Goal: Entertainment & Leisure: Browse casually

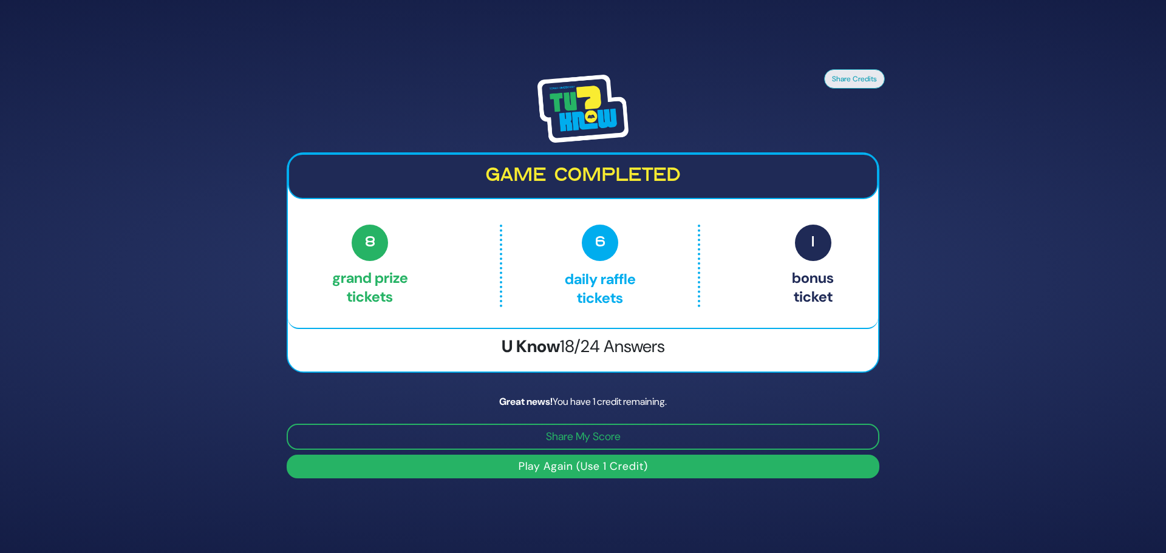
click at [561, 466] on button "Play Again (Use 1 Credit)" at bounding box center [583, 467] width 593 height 24
click at [592, 469] on button "Play Again (Use 1 Credit)" at bounding box center [583, 467] width 593 height 24
click at [557, 460] on button "Play Again (Use 1 Credit)" at bounding box center [583, 467] width 593 height 24
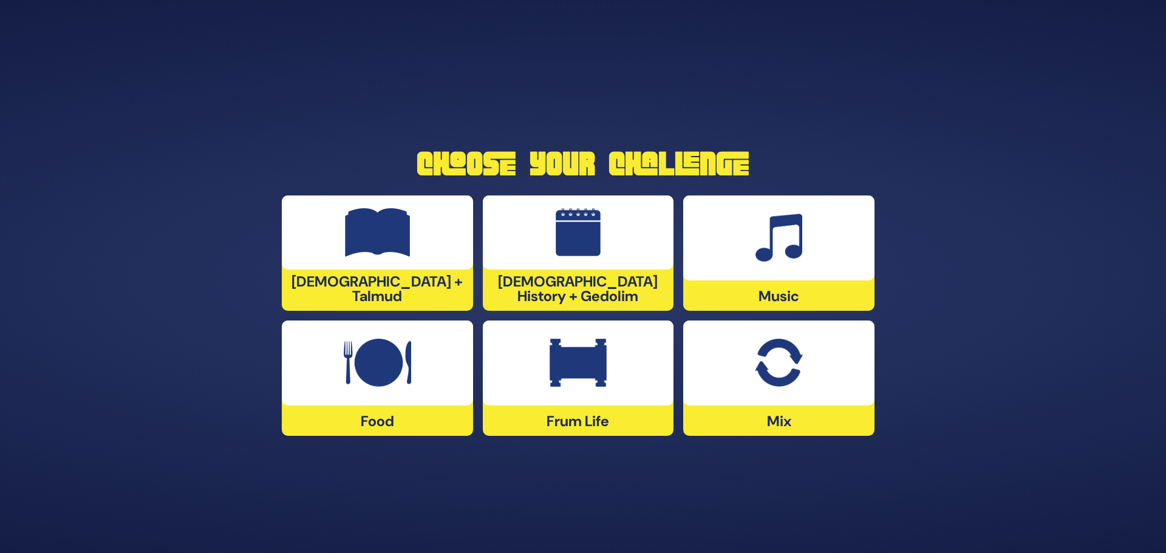
click at [402, 253] on img at bounding box center [378, 232] width 66 height 49
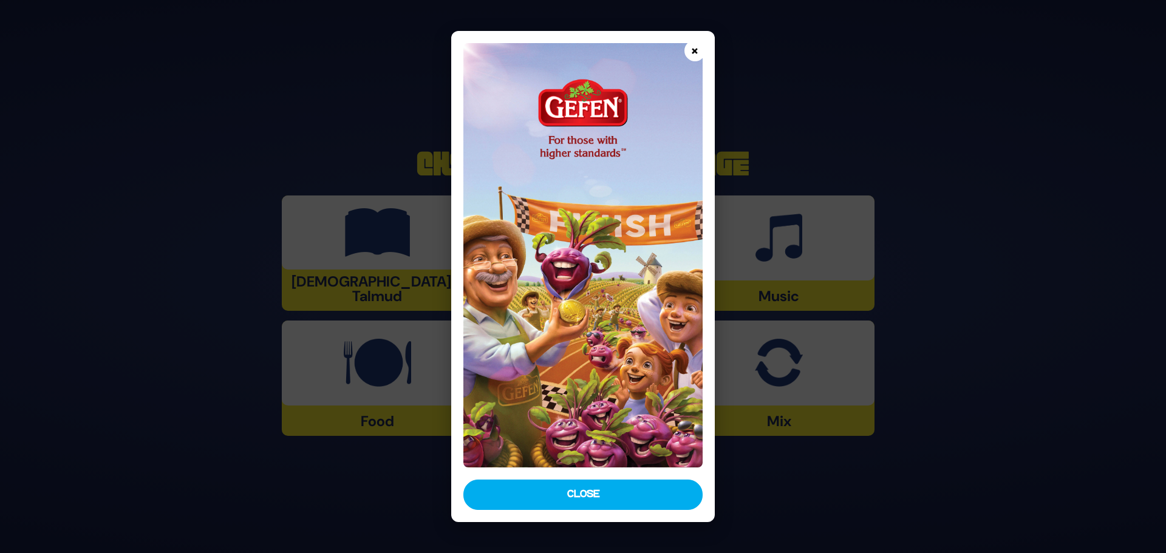
click at [689, 50] on button "×" at bounding box center [695, 50] width 21 height 21
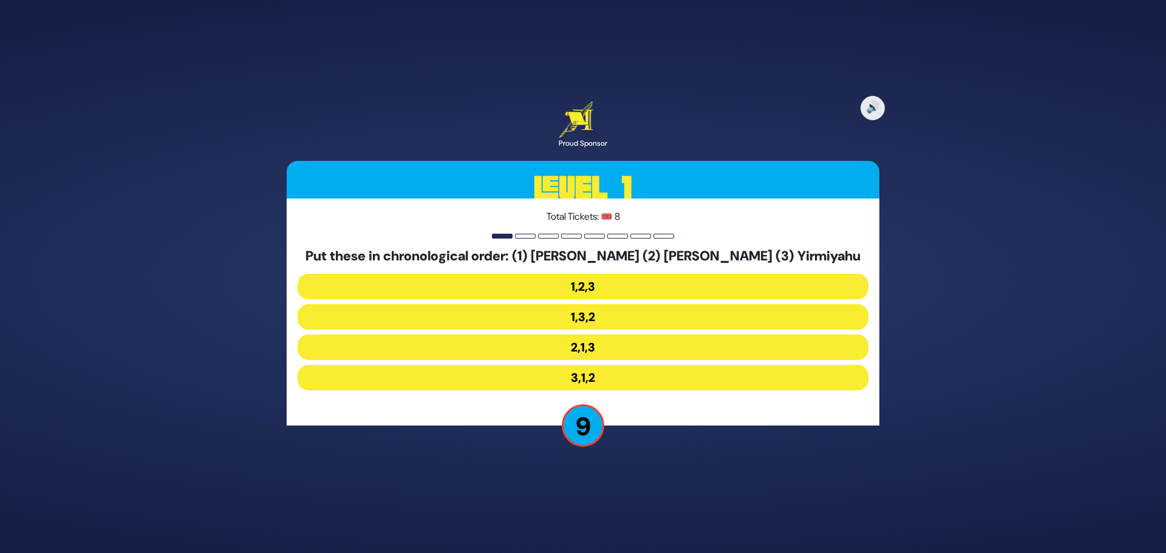
click at [556, 346] on button "2,1,3" at bounding box center [583, 348] width 571 height 26
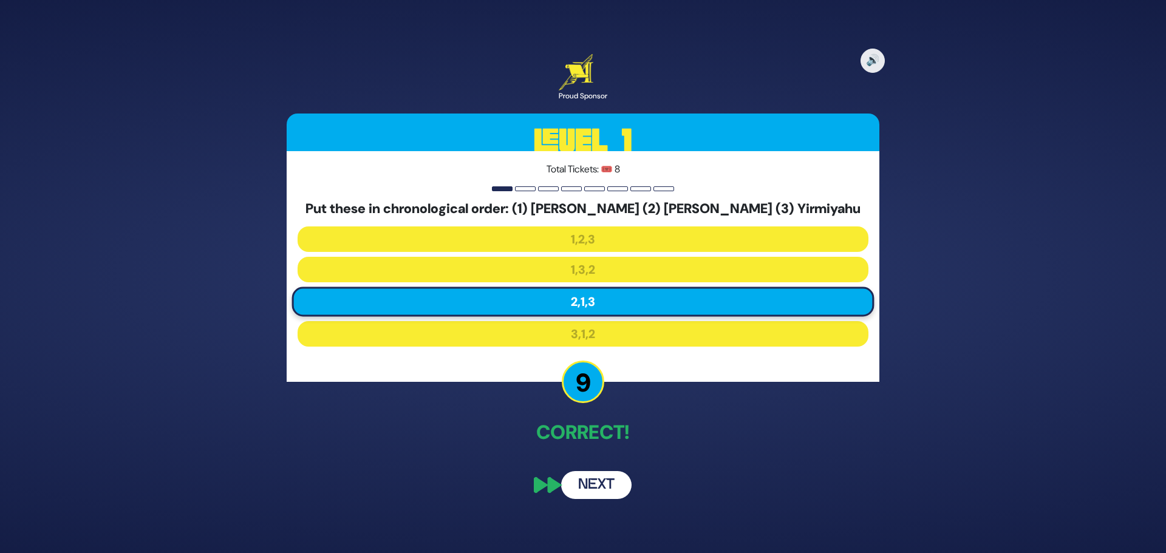
click at [600, 489] on button "Next" at bounding box center [596, 485] width 70 height 28
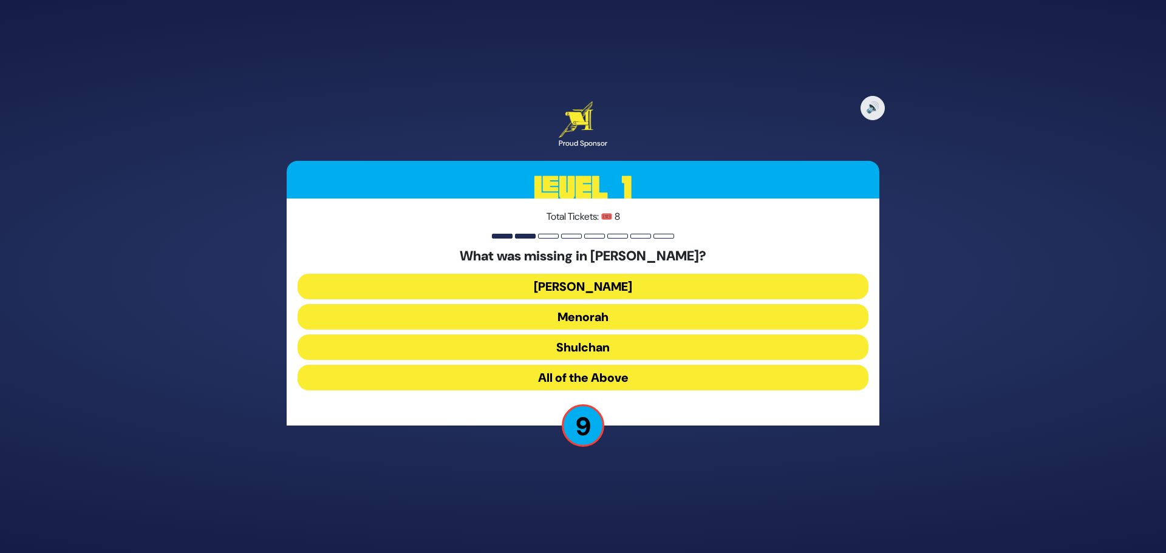
click at [583, 288] on button "[PERSON_NAME]" at bounding box center [583, 287] width 571 height 26
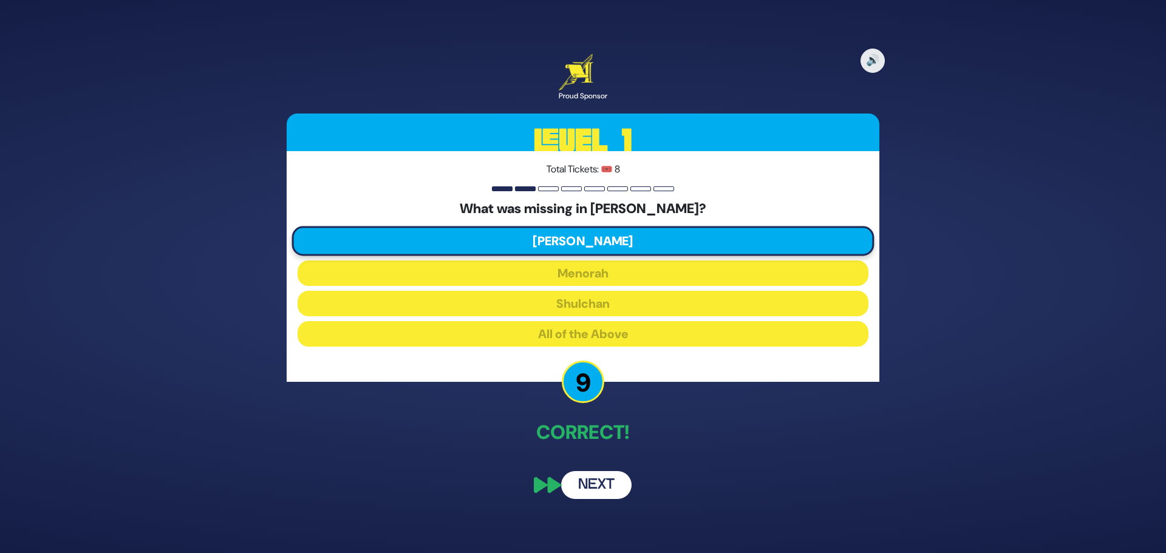
click at [600, 491] on button "Next" at bounding box center [596, 485] width 70 height 28
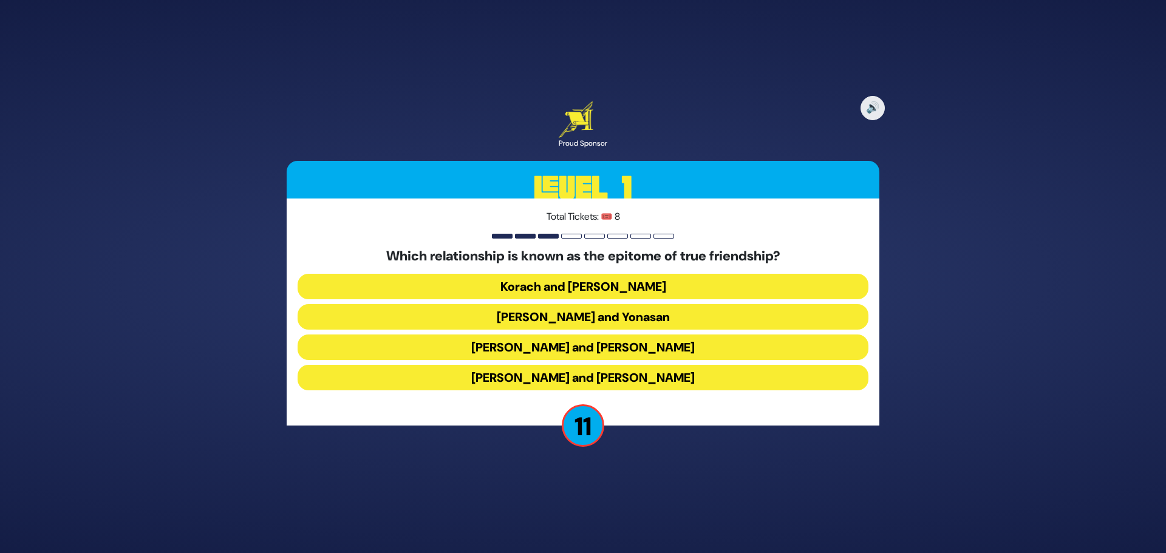
click at [552, 316] on button "Dovid and Yonasan" at bounding box center [583, 317] width 571 height 26
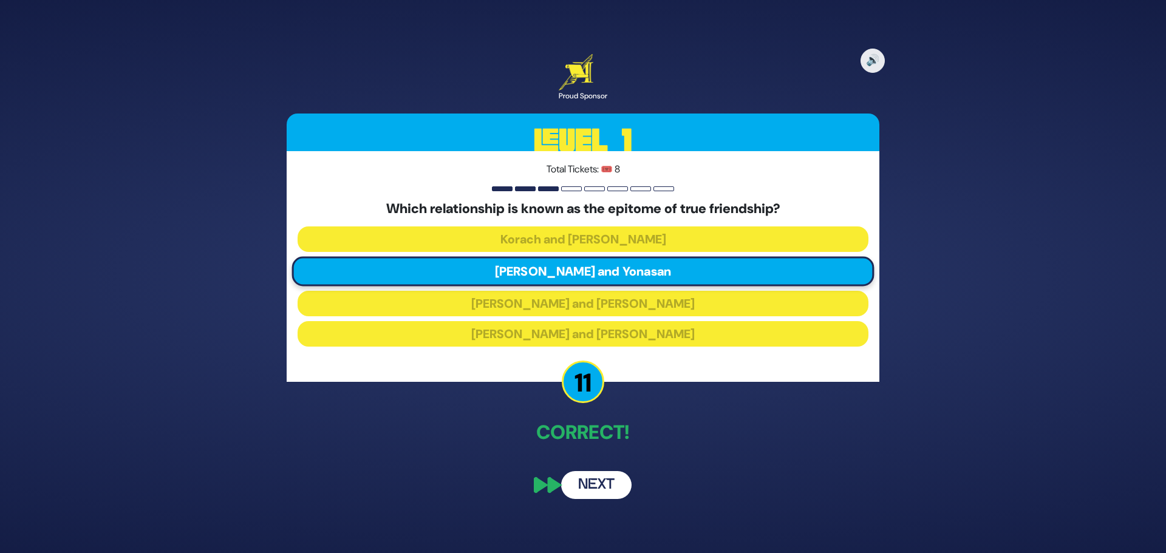
click at [600, 483] on button "Next" at bounding box center [596, 485] width 70 height 28
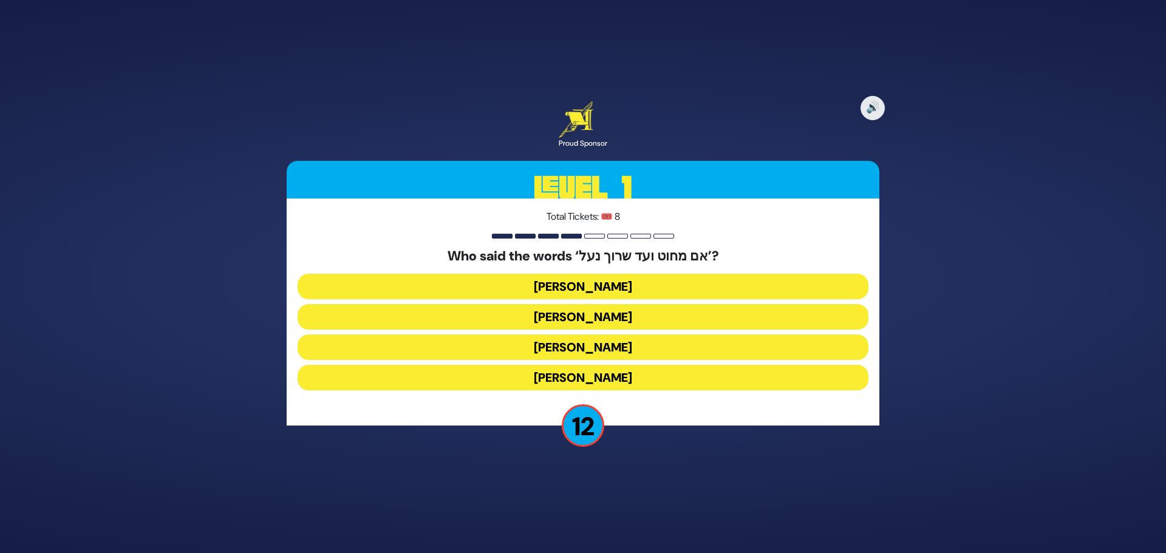
click at [537, 343] on button "Avraham Avinu" at bounding box center [583, 348] width 571 height 26
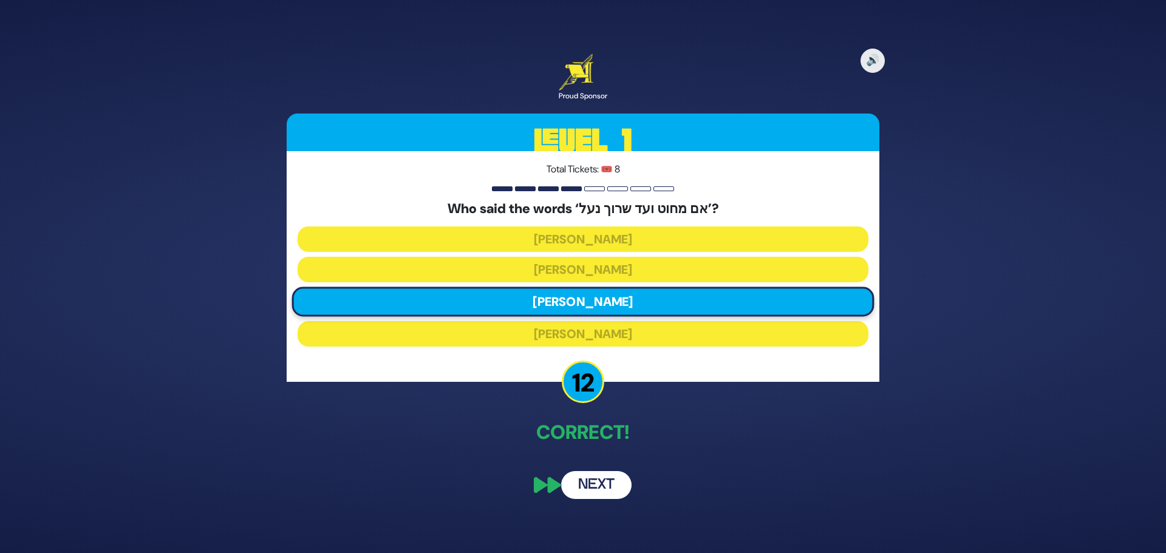
click at [601, 483] on button "Next" at bounding box center [596, 485] width 70 height 28
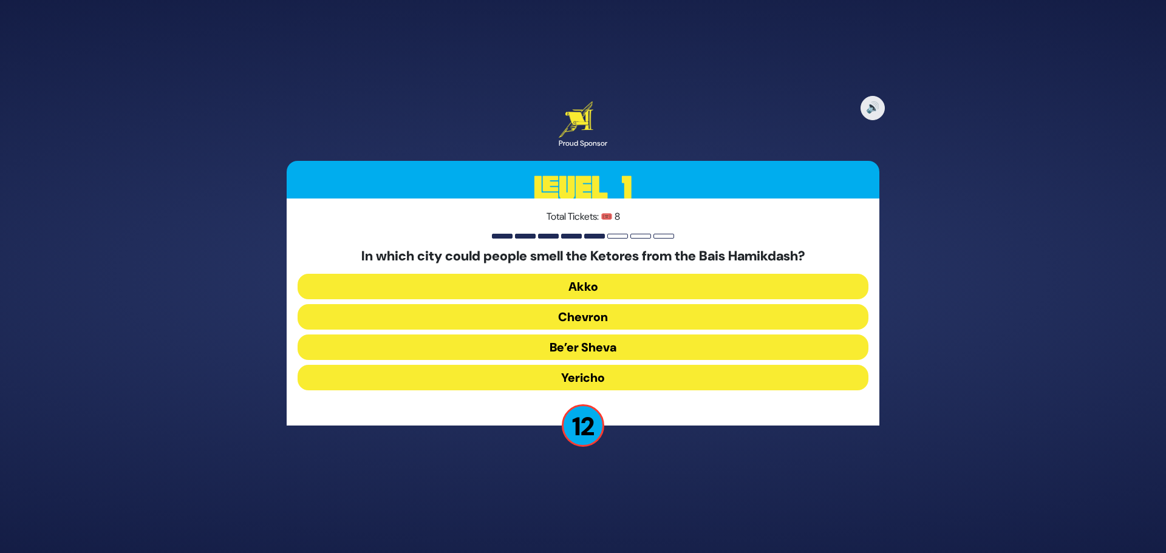
click at [568, 376] on button "Yericho" at bounding box center [583, 378] width 571 height 26
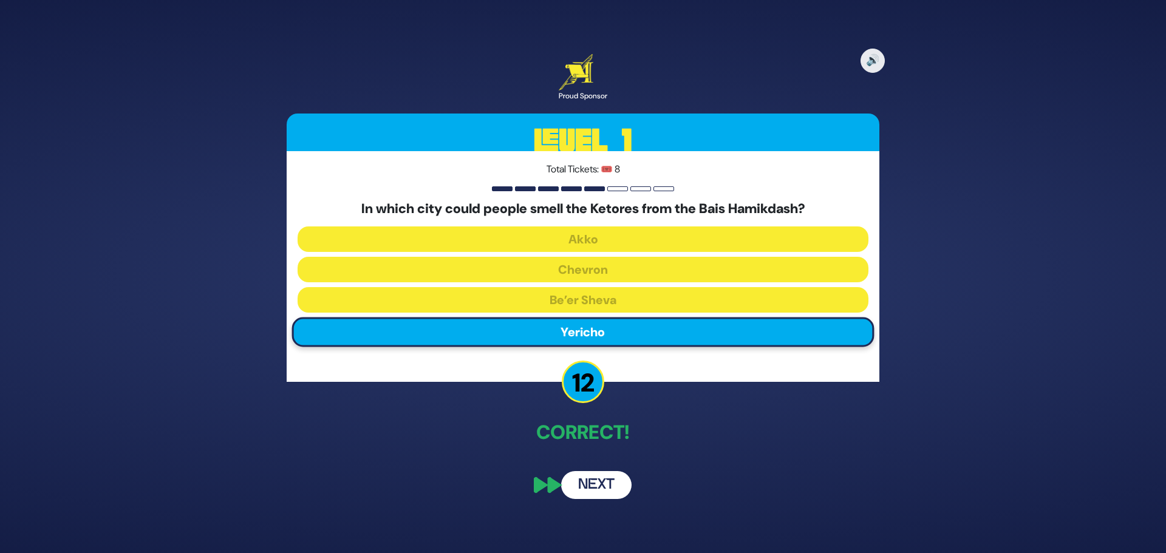
click at [595, 491] on button "Next" at bounding box center [596, 485] width 70 height 28
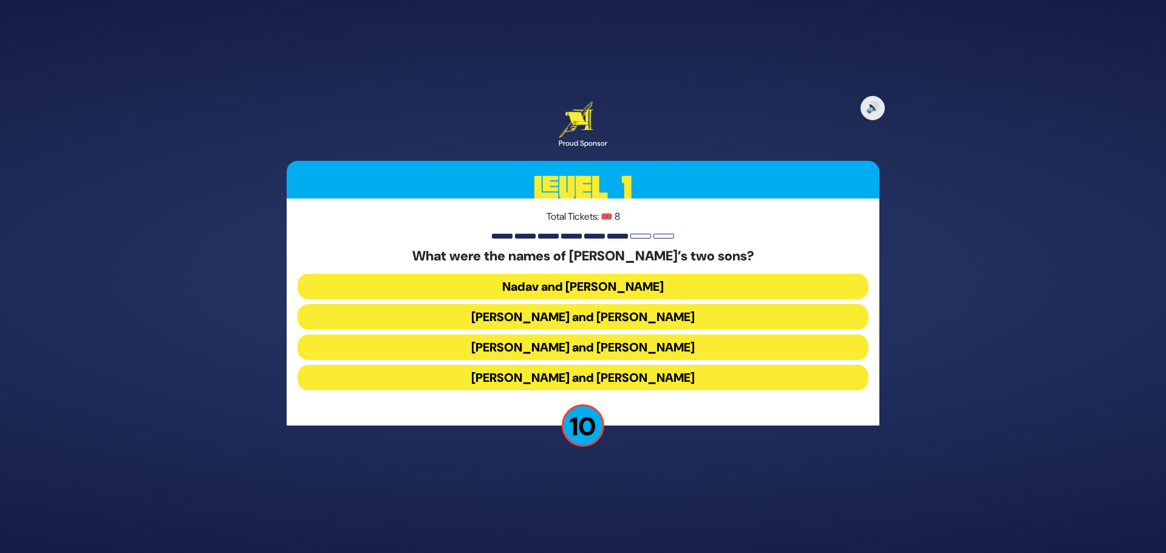
click at [549, 376] on button "Gershom and Eliezer" at bounding box center [583, 378] width 571 height 26
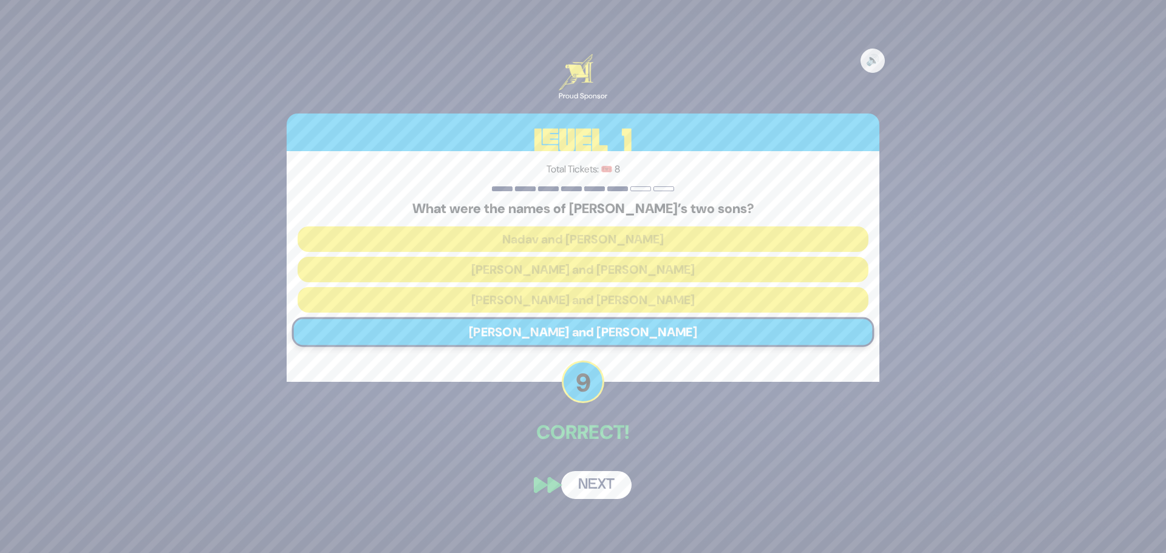
click at [607, 478] on button "Next" at bounding box center [596, 485] width 70 height 28
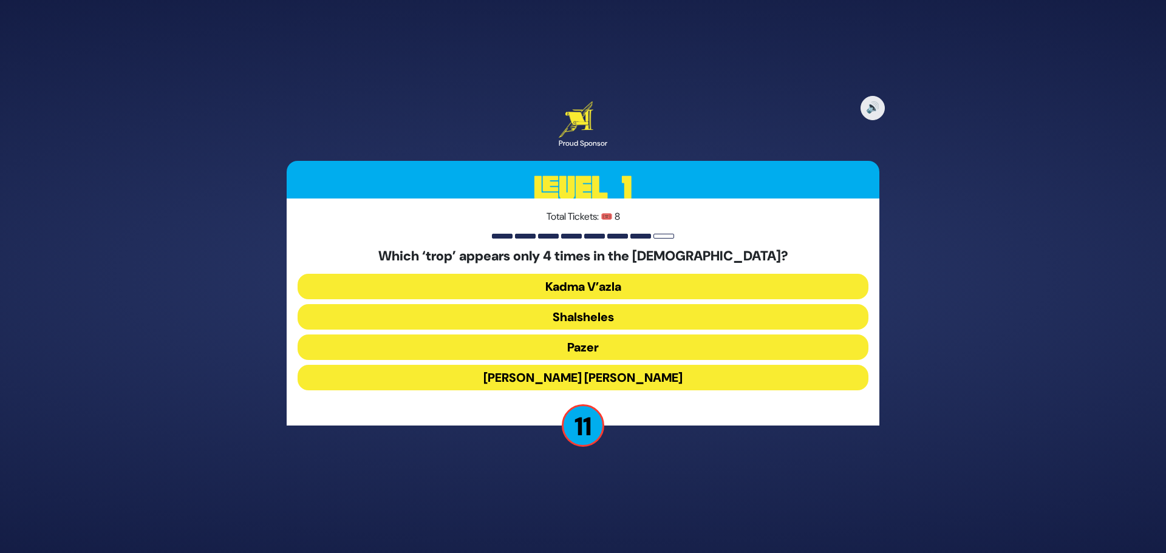
click at [573, 318] on button "Shalsheles" at bounding box center [583, 317] width 571 height 26
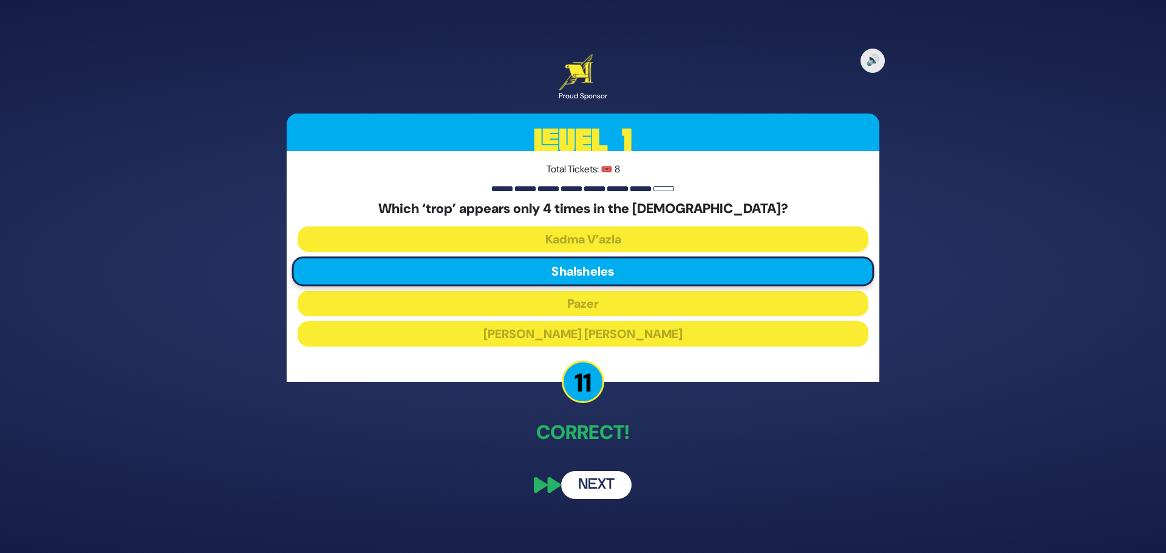
click at [601, 482] on button "Next" at bounding box center [596, 485] width 70 height 28
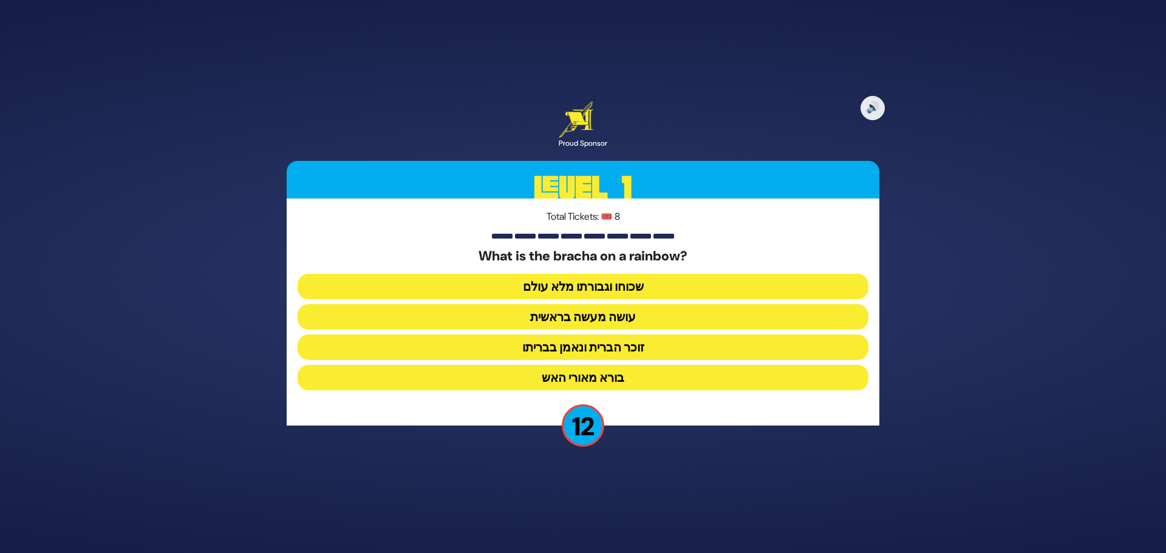
click at [551, 345] on button "זוכר הברית ונאמן בבריתו" at bounding box center [583, 348] width 571 height 26
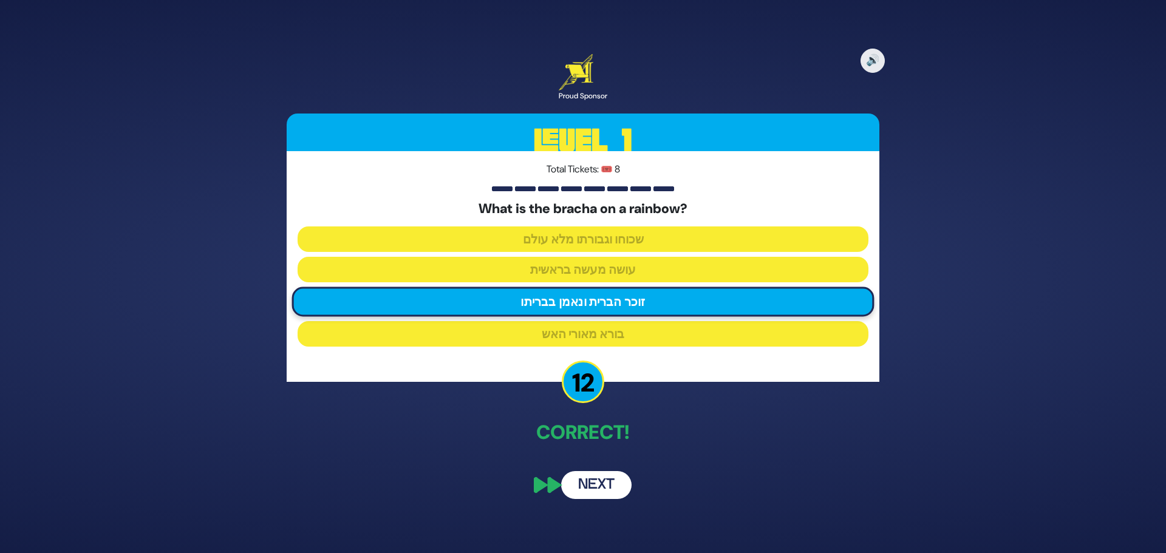
click at [595, 476] on button "Next" at bounding box center [596, 485] width 70 height 28
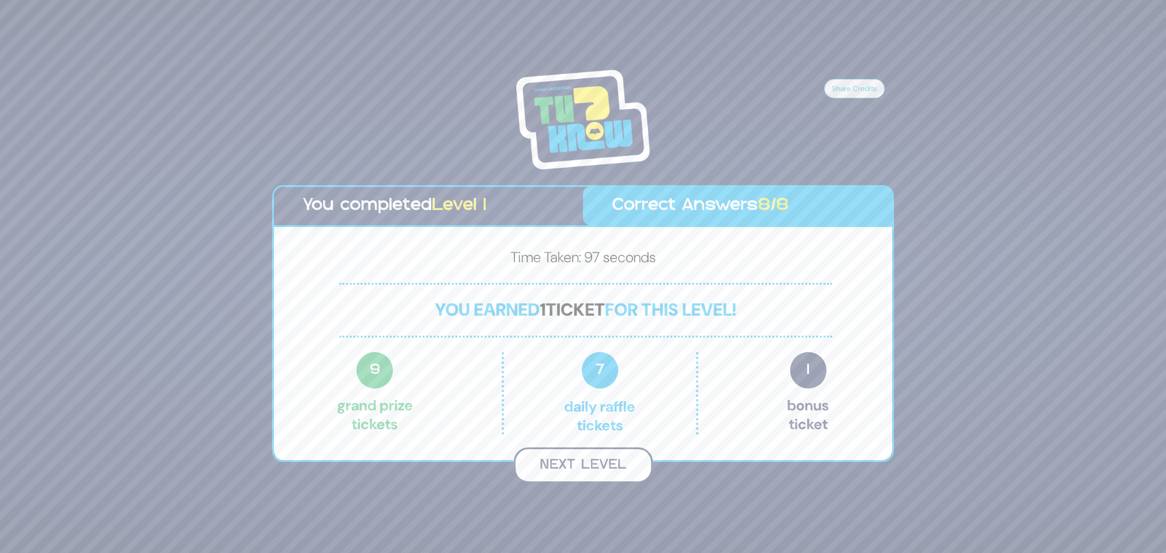
click at [552, 463] on button "Next Level" at bounding box center [583, 466] width 139 height 36
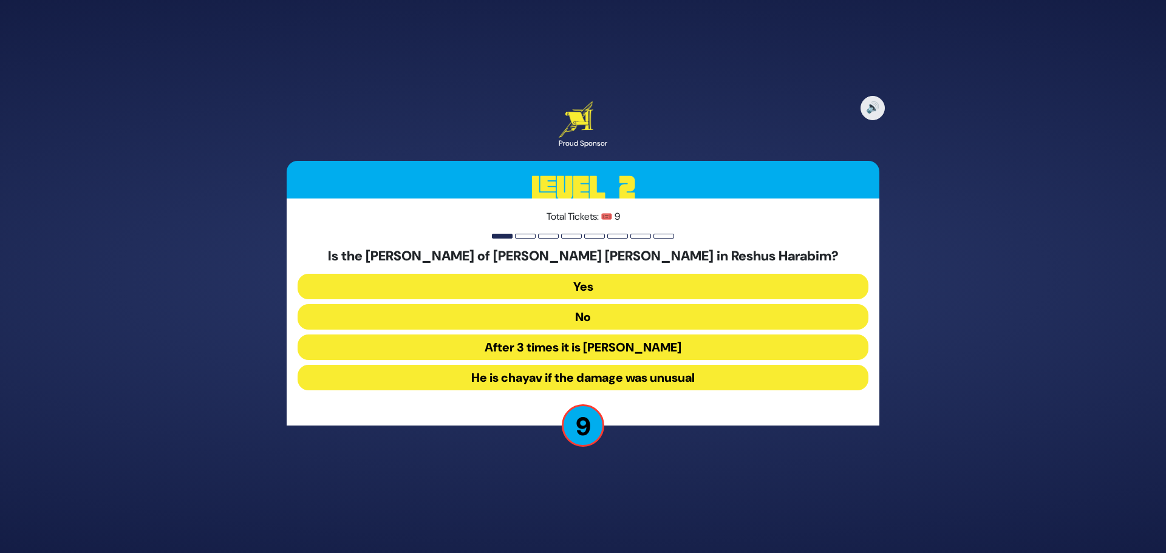
click at [588, 322] on button "No" at bounding box center [583, 317] width 571 height 26
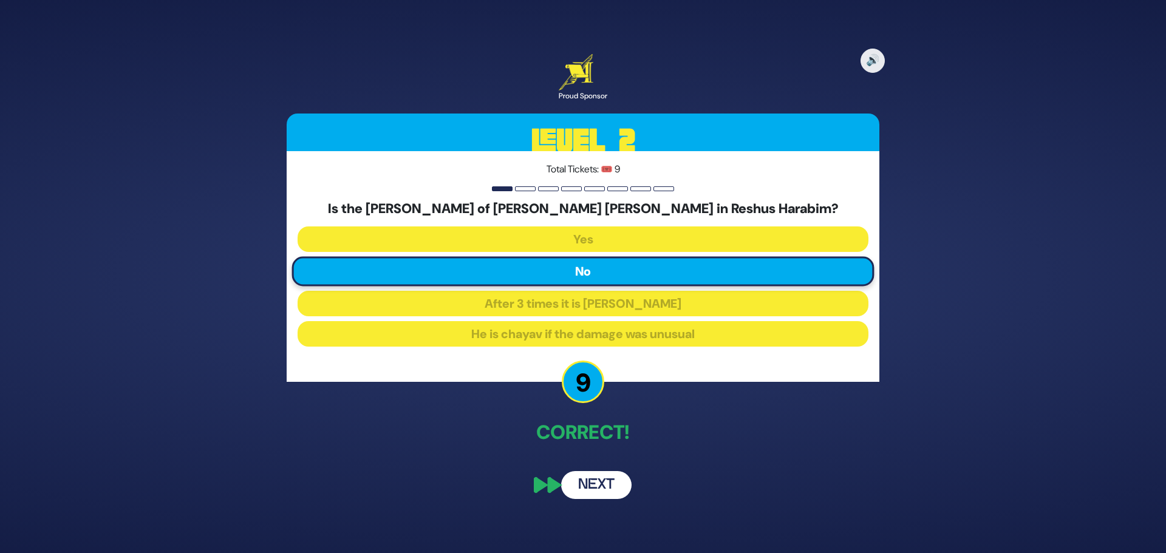
click at [581, 484] on button "Next" at bounding box center [596, 485] width 70 height 28
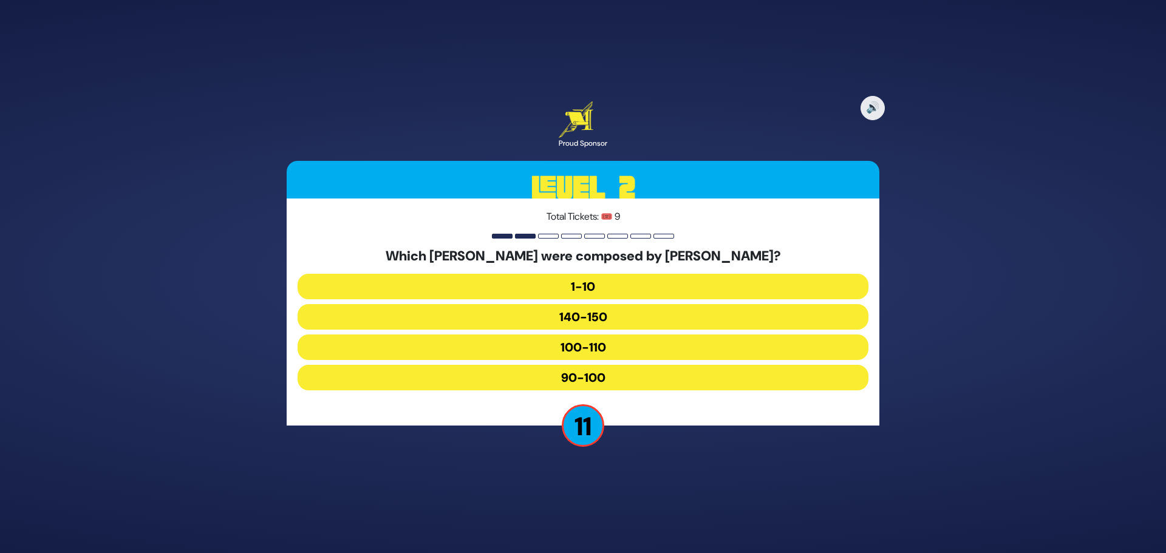
click at [572, 349] on button "100-110" at bounding box center [583, 348] width 571 height 26
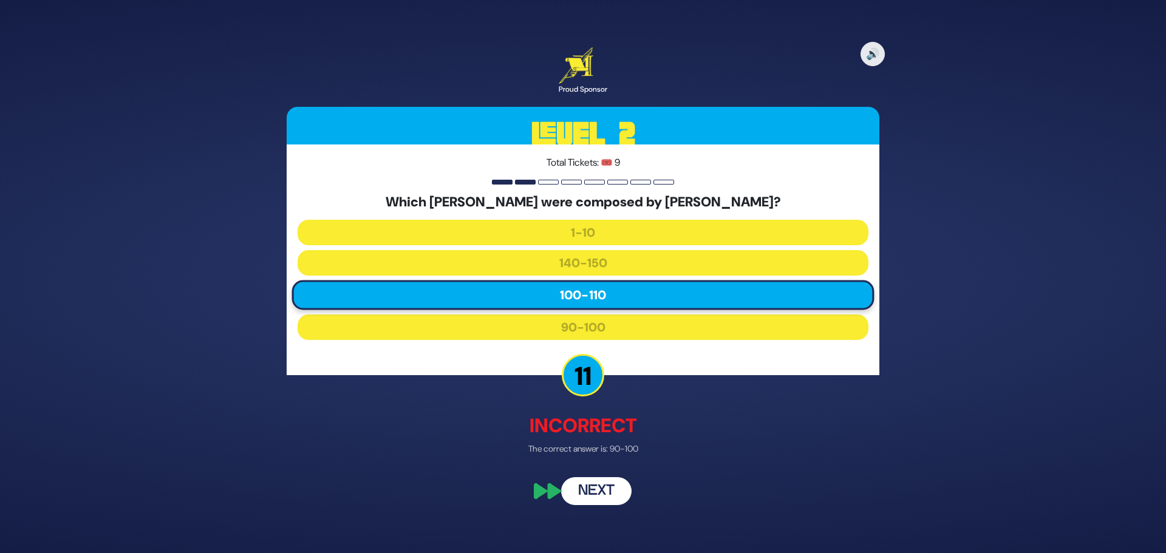
click at [588, 493] on button "Next" at bounding box center [596, 492] width 70 height 28
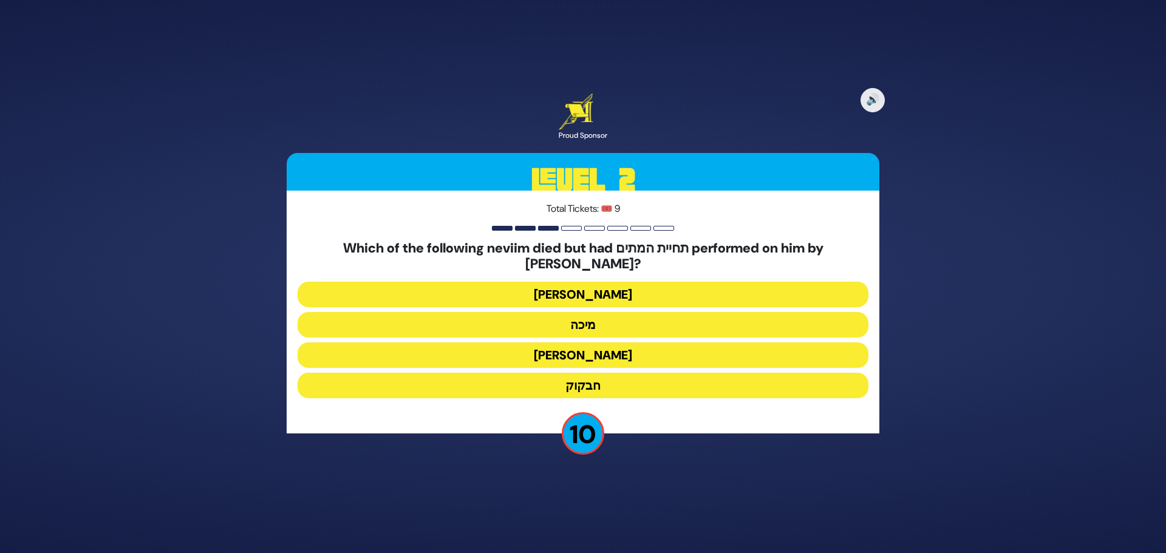
click at [571, 378] on button "חבקוק" at bounding box center [583, 386] width 571 height 26
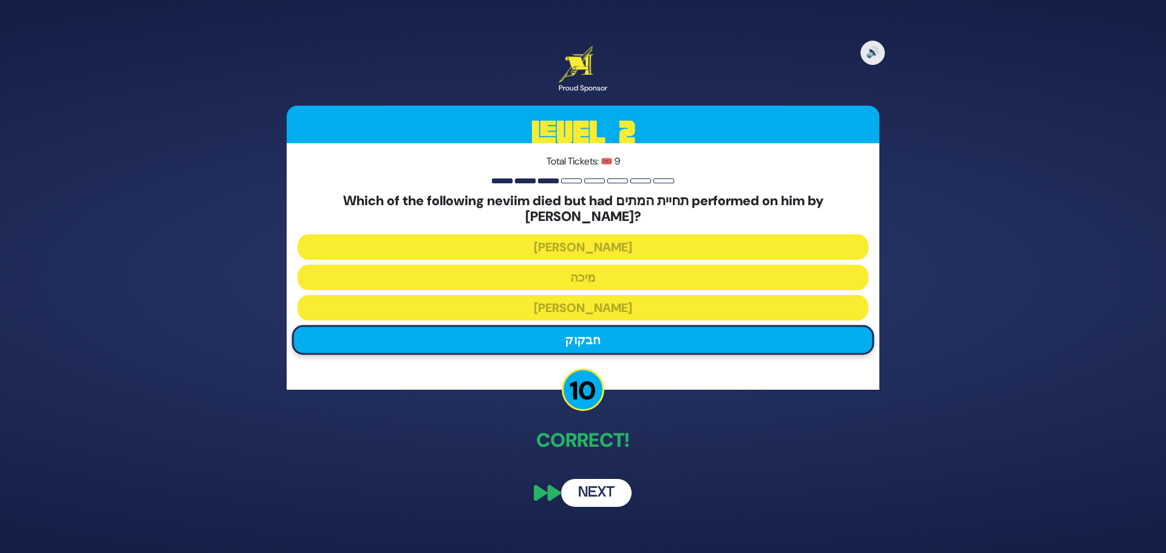
click at [589, 486] on button "Next" at bounding box center [596, 493] width 70 height 28
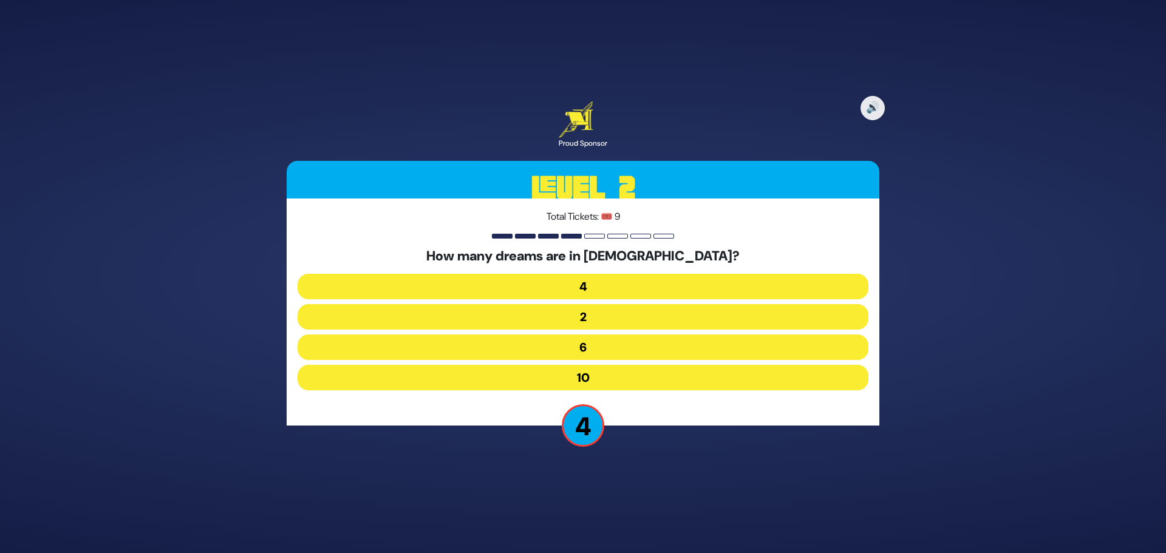
click at [584, 284] on button "4" at bounding box center [583, 287] width 571 height 26
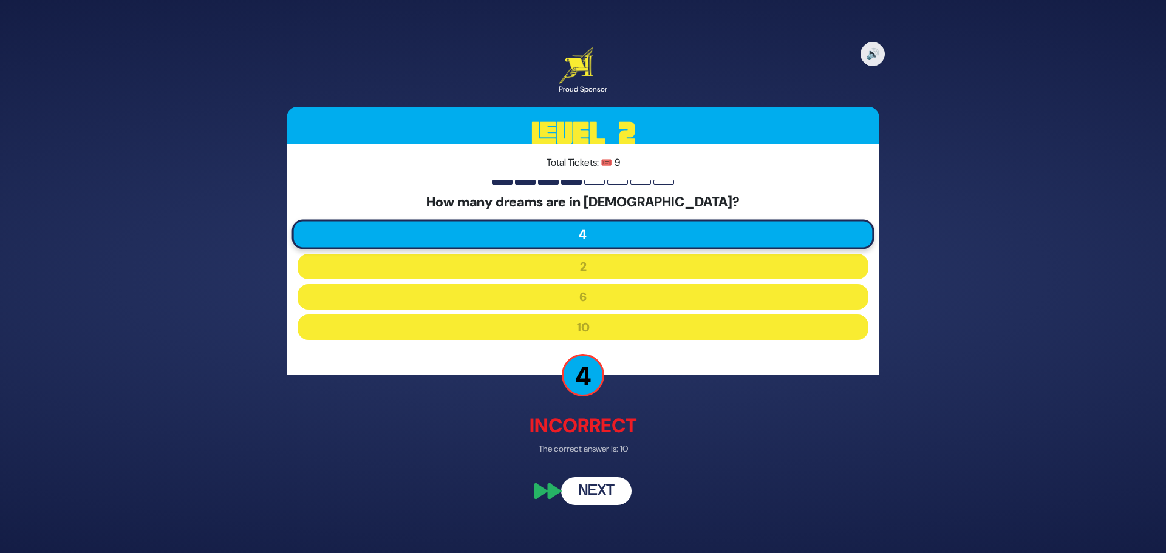
click at [590, 490] on button "Next" at bounding box center [596, 492] width 70 height 28
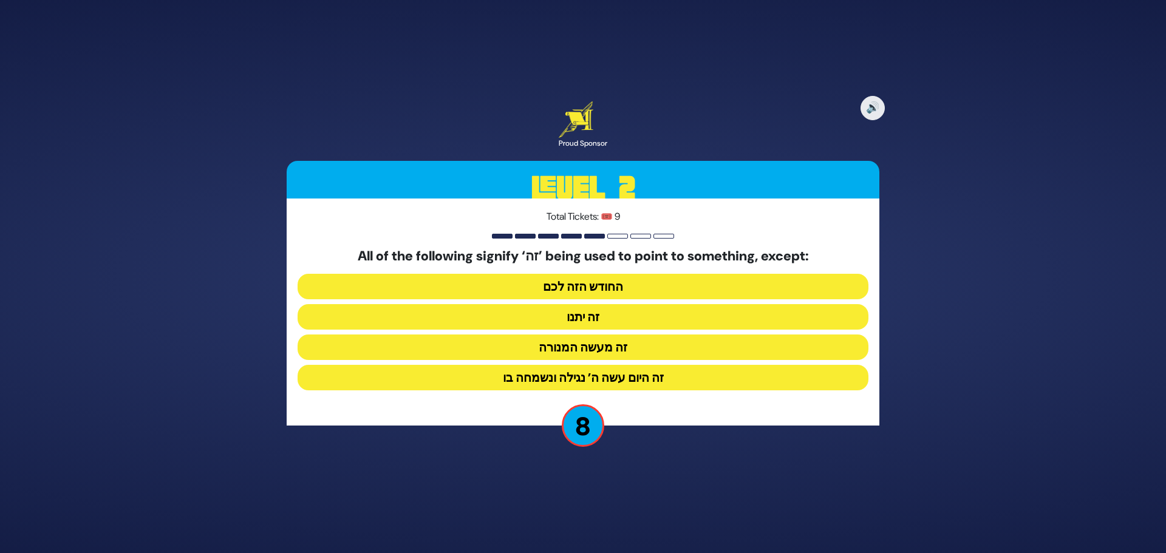
click at [511, 381] on button "זה היום עשה ה’ נגילה ונשמחה בו" at bounding box center [583, 378] width 571 height 26
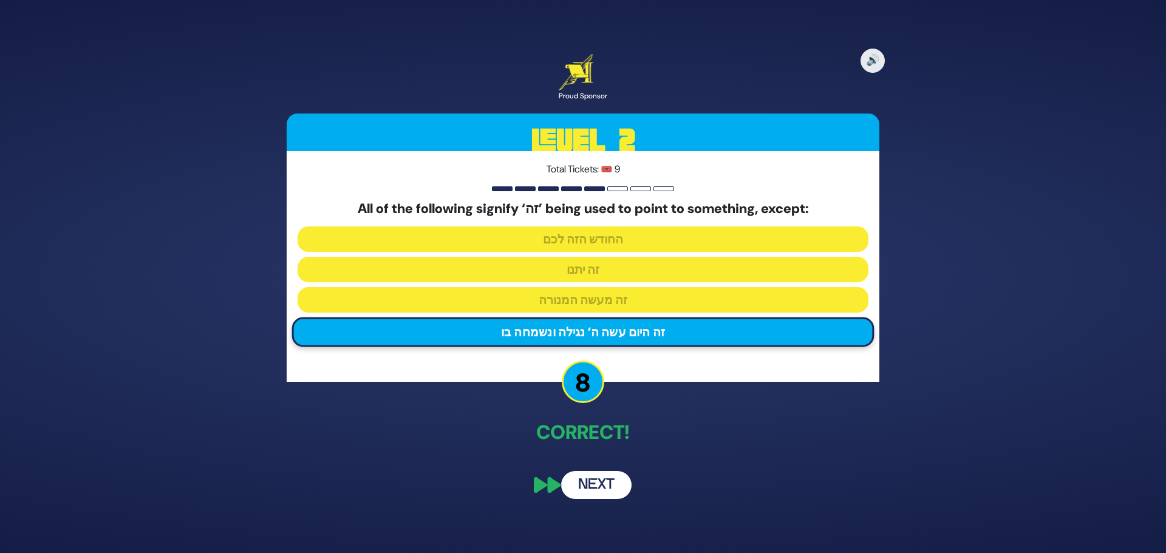
click at [610, 477] on button "Next" at bounding box center [596, 485] width 70 height 28
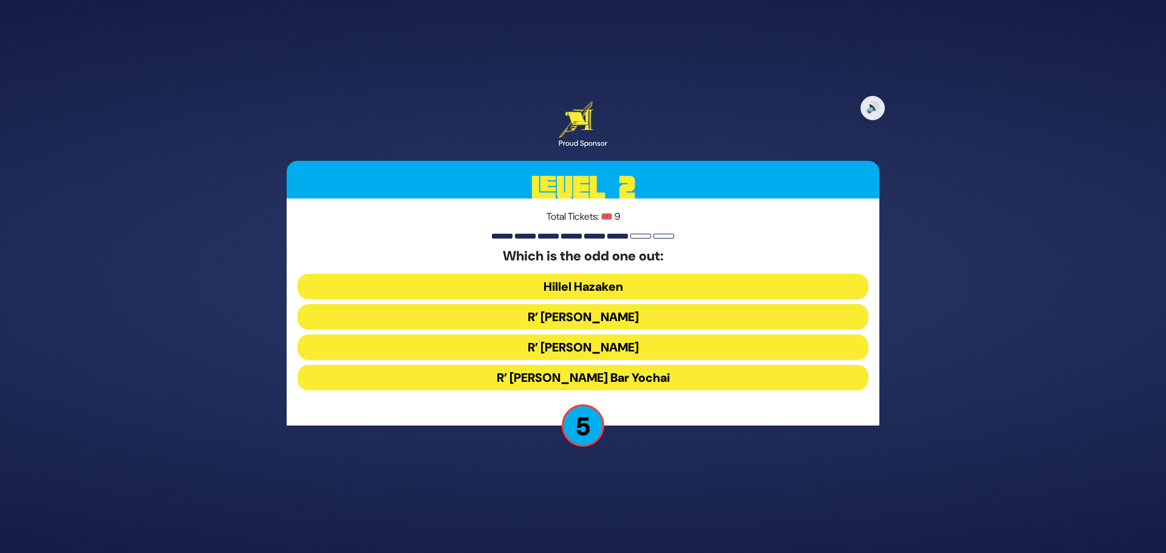
click at [525, 377] on button "R’ Shimon Bar Yochai" at bounding box center [583, 378] width 571 height 26
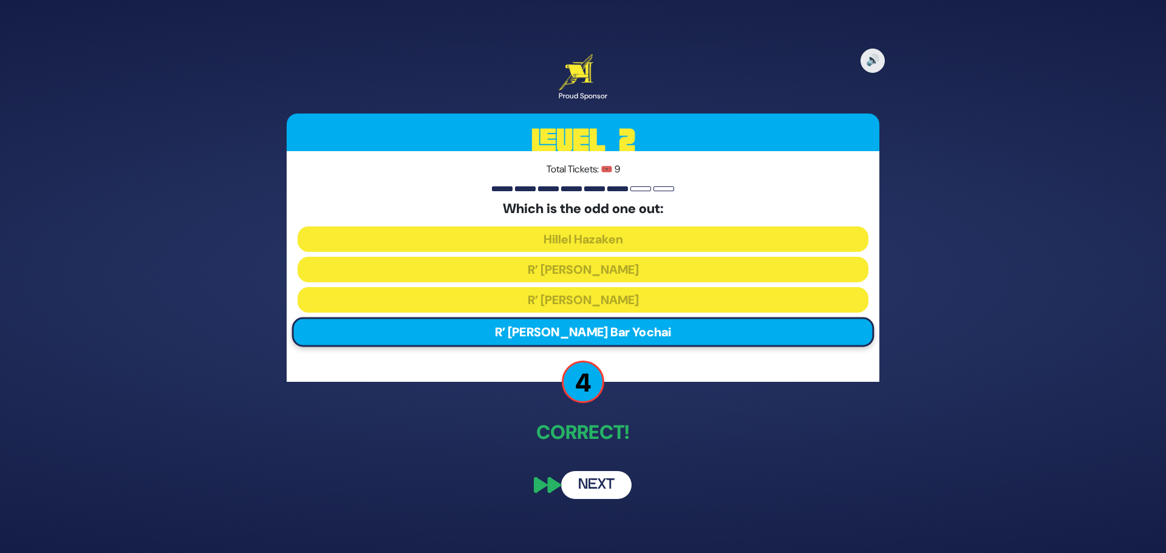
click at [598, 481] on button "Next" at bounding box center [596, 485] width 70 height 28
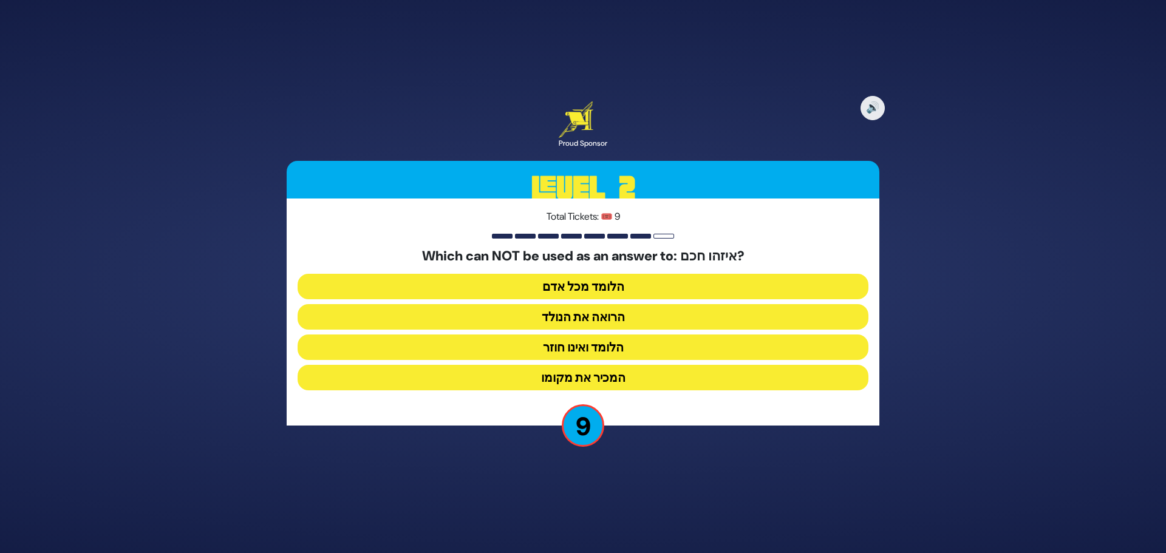
click at [552, 347] on button "הלומד ואינו חוזר" at bounding box center [583, 348] width 571 height 26
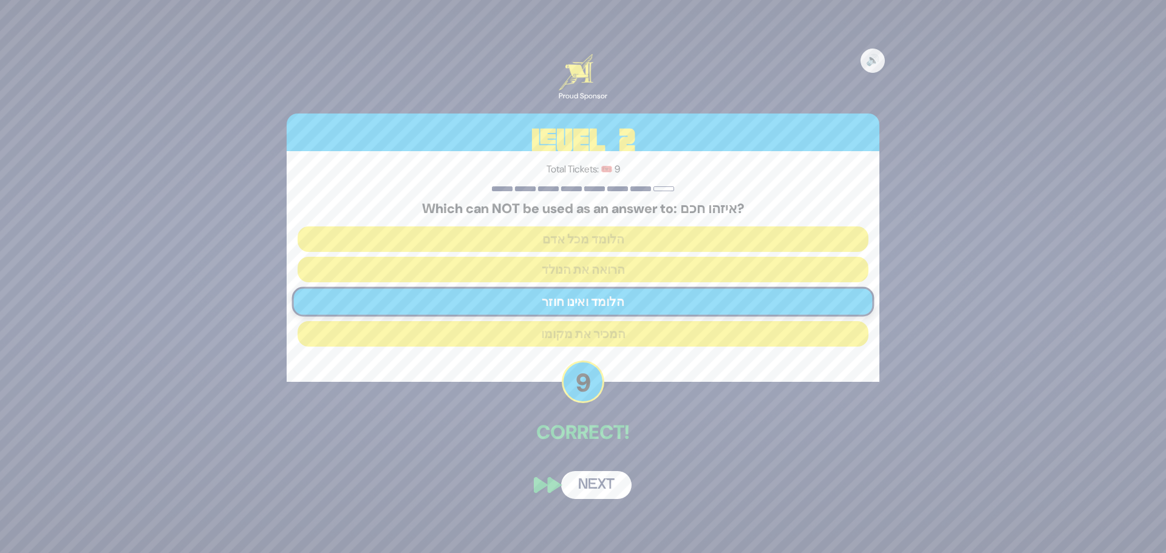
click at [592, 487] on button "Next" at bounding box center [596, 485] width 70 height 28
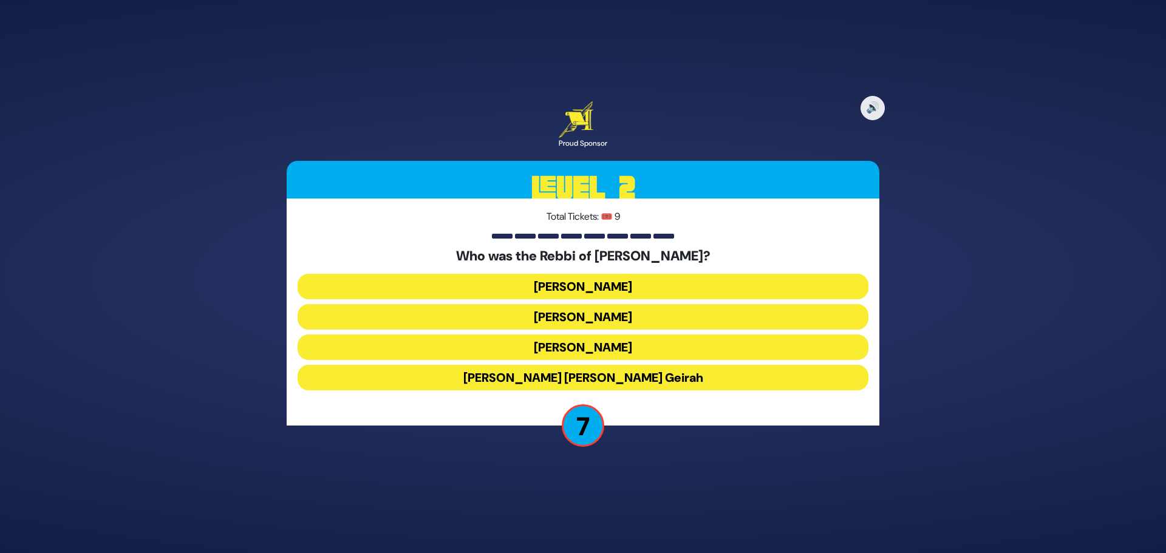
click at [553, 317] on button "Achiya Hashiloni" at bounding box center [583, 317] width 571 height 26
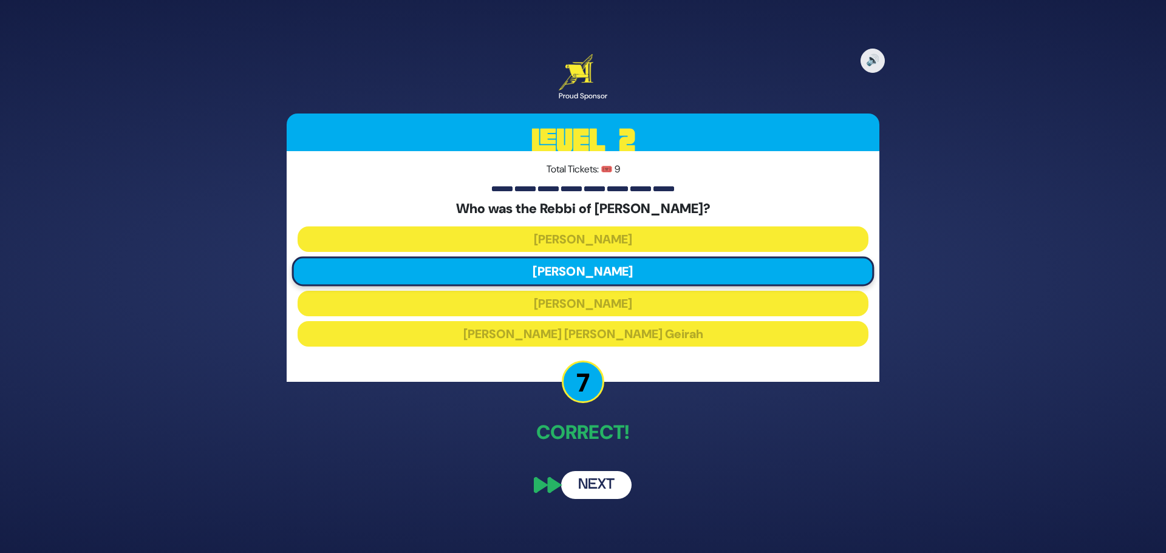
click at [596, 485] on button "Next" at bounding box center [596, 485] width 70 height 28
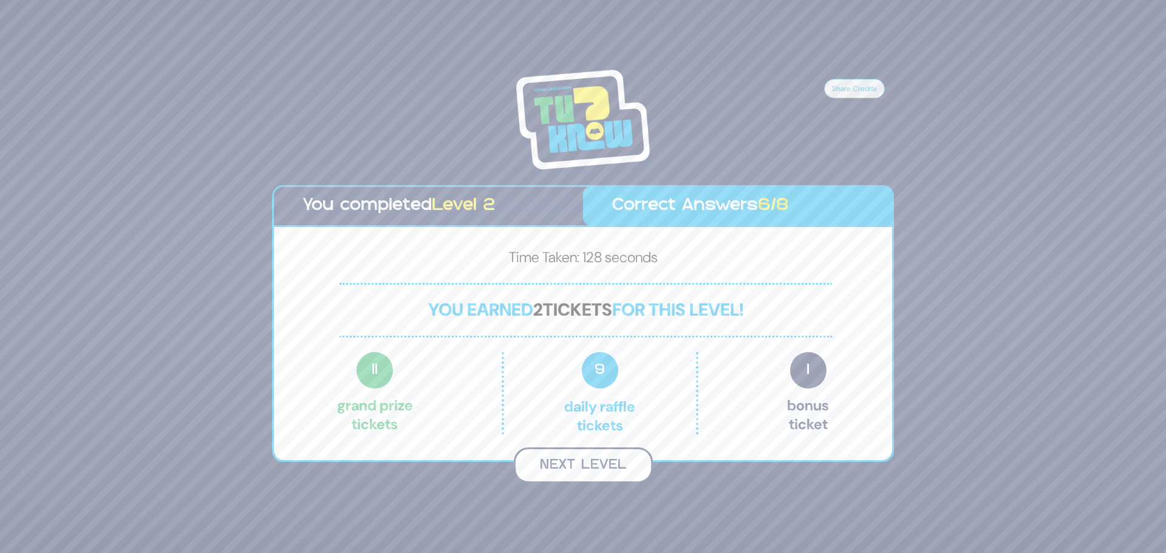
click at [592, 468] on button "Next Level" at bounding box center [583, 466] width 139 height 36
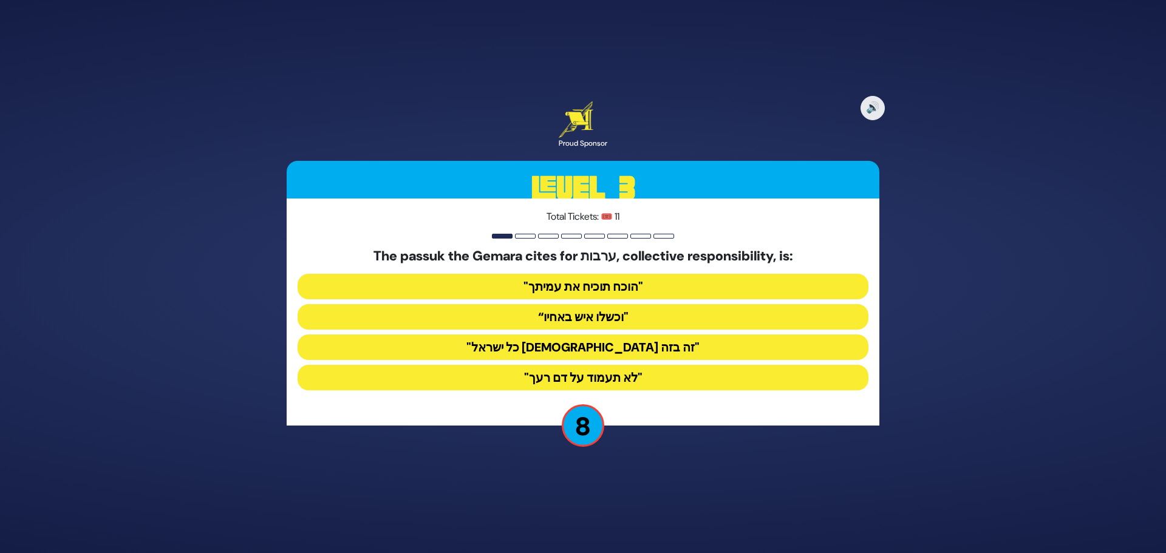
click at [556, 315] on button "“וכשלו איש באחיו"" at bounding box center [583, 317] width 571 height 26
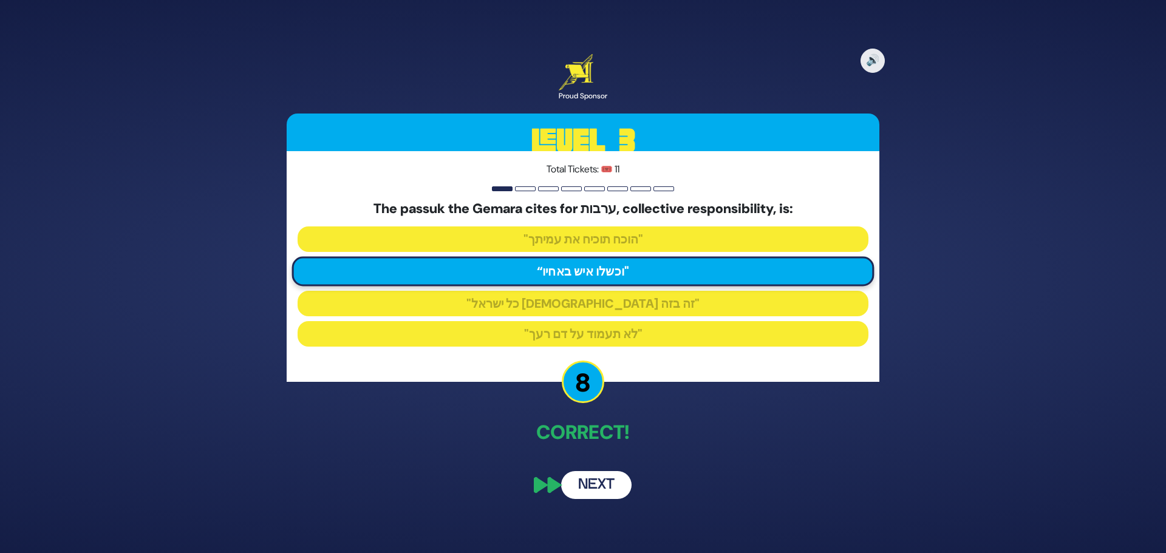
click at [605, 491] on button "Next" at bounding box center [596, 485] width 70 height 28
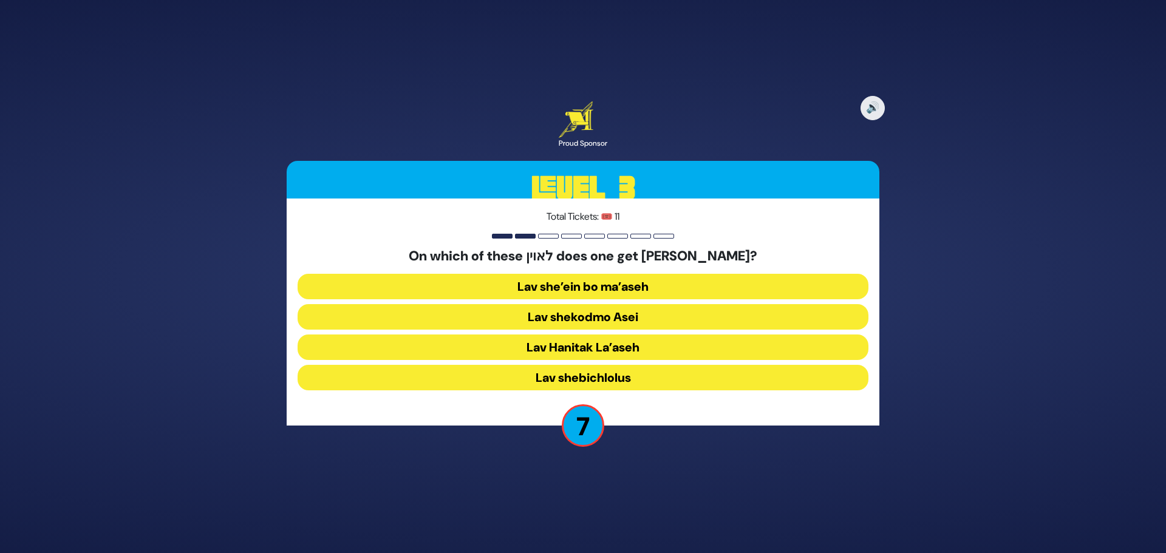
click at [542, 315] on button "Lav shekodmo Asei" at bounding box center [583, 317] width 571 height 26
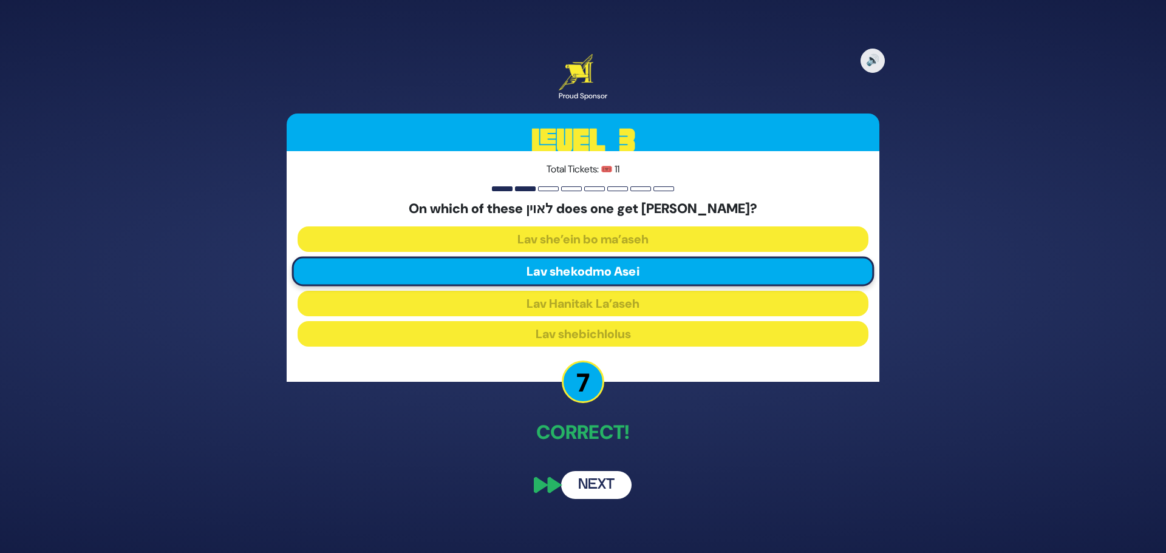
click at [599, 485] on button "Next" at bounding box center [596, 485] width 70 height 28
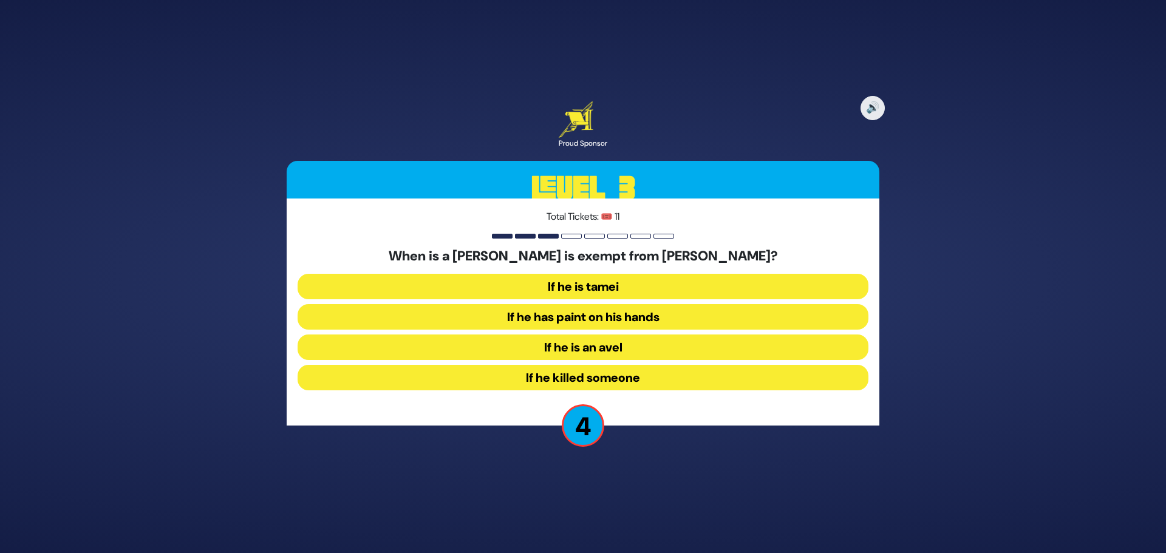
click at [552, 341] on button "If he is an avel" at bounding box center [583, 348] width 571 height 26
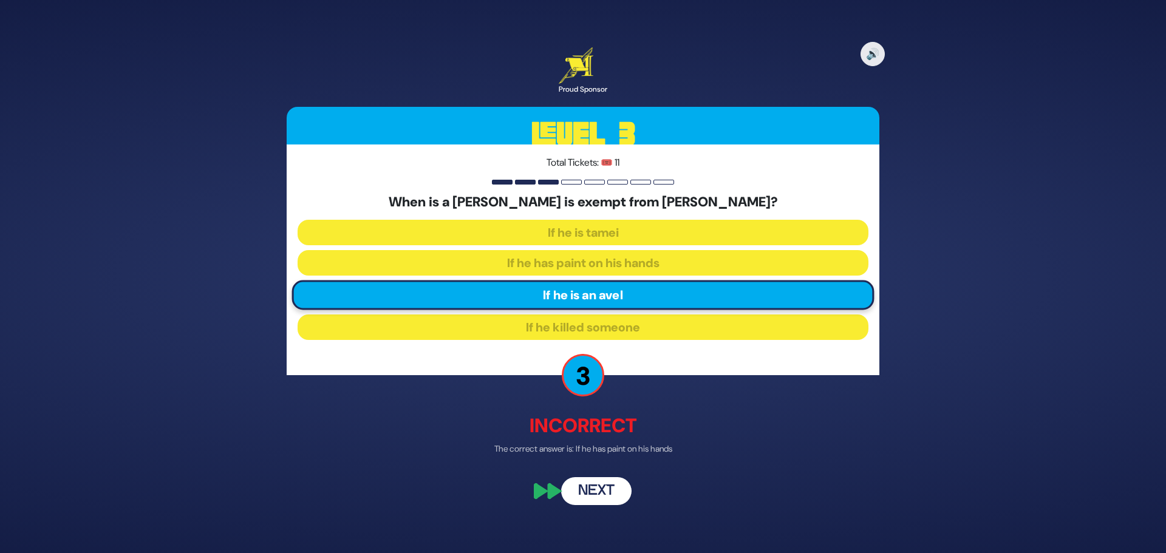
click at [590, 488] on button "Next" at bounding box center [596, 492] width 70 height 28
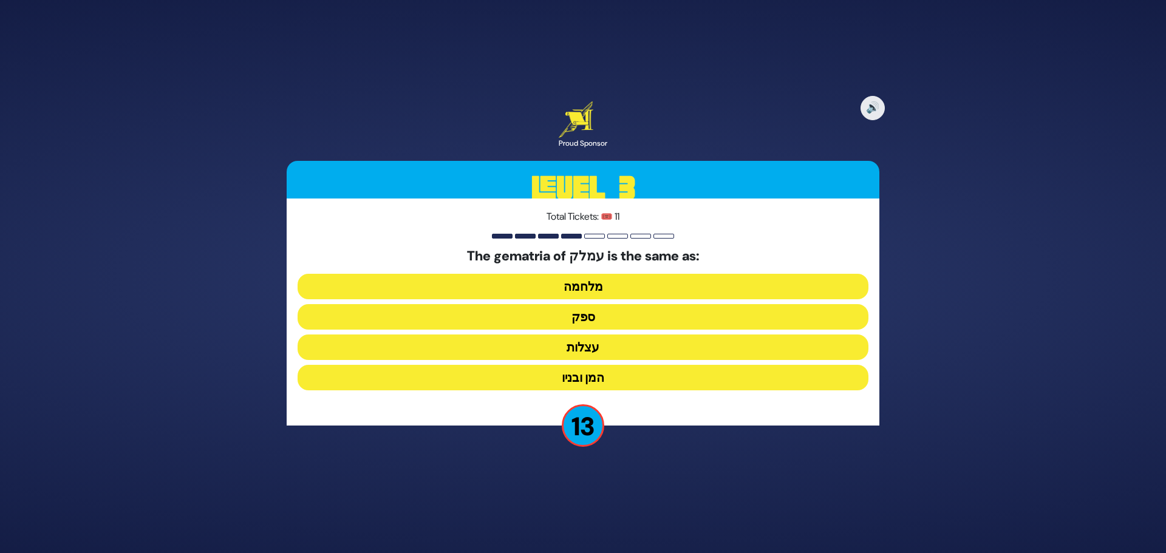
click at [589, 313] on button "ספק" at bounding box center [583, 317] width 571 height 26
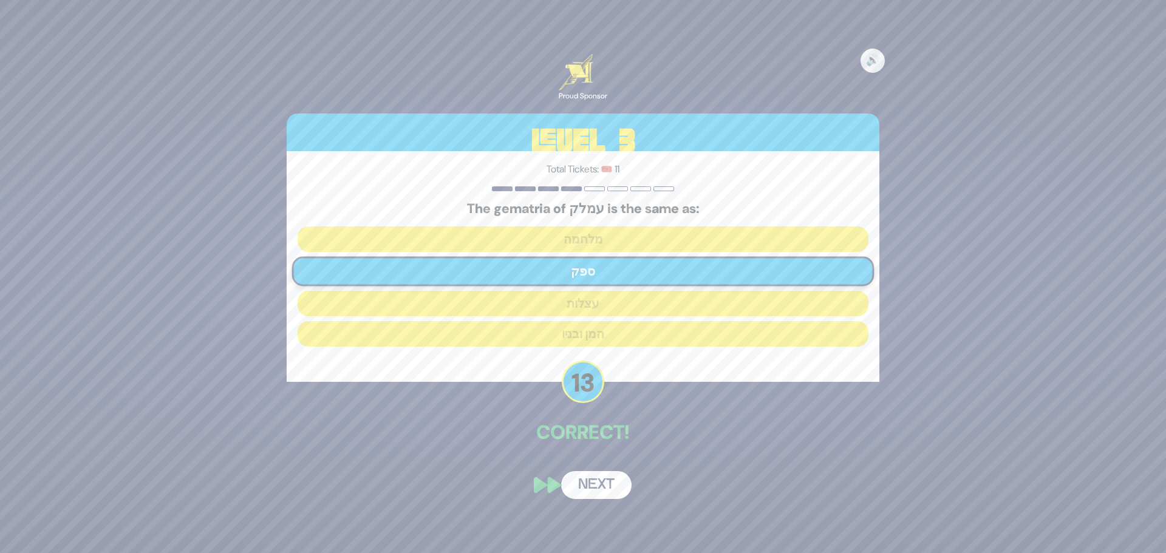
click at [592, 488] on button "Next" at bounding box center [596, 485] width 70 height 28
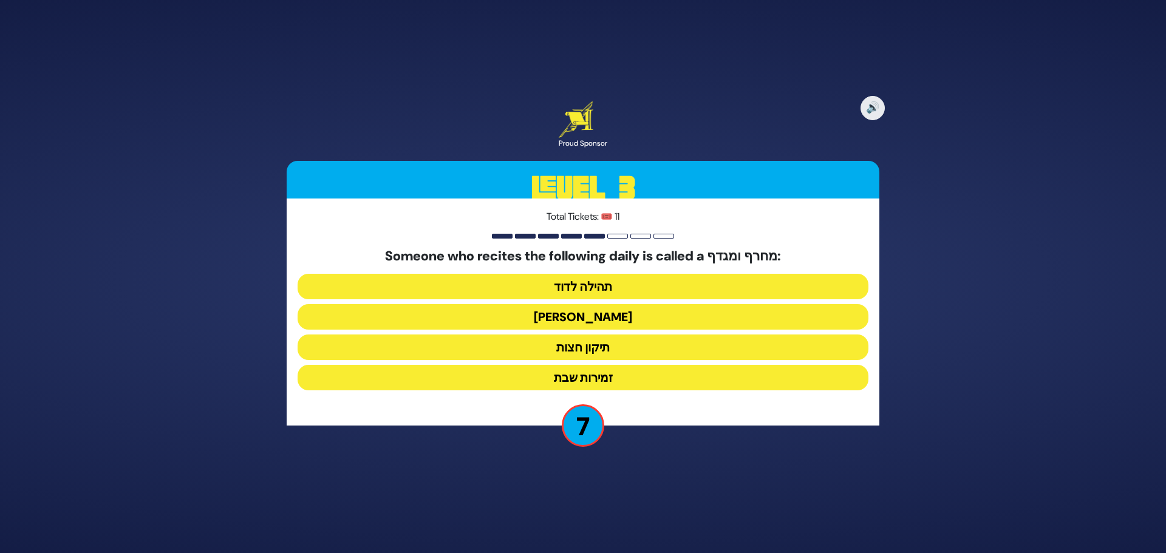
click at [555, 313] on button "הלל הגדול" at bounding box center [583, 317] width 571 height 26
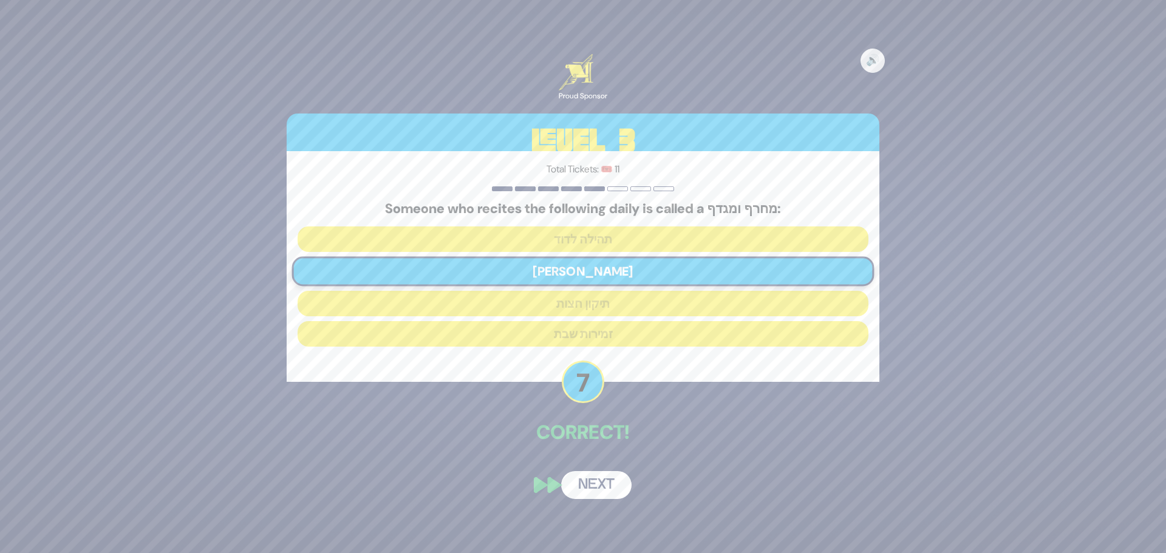
click at [590, 483] on button "Next" at bounding box center [596, 485] width 70 height 28
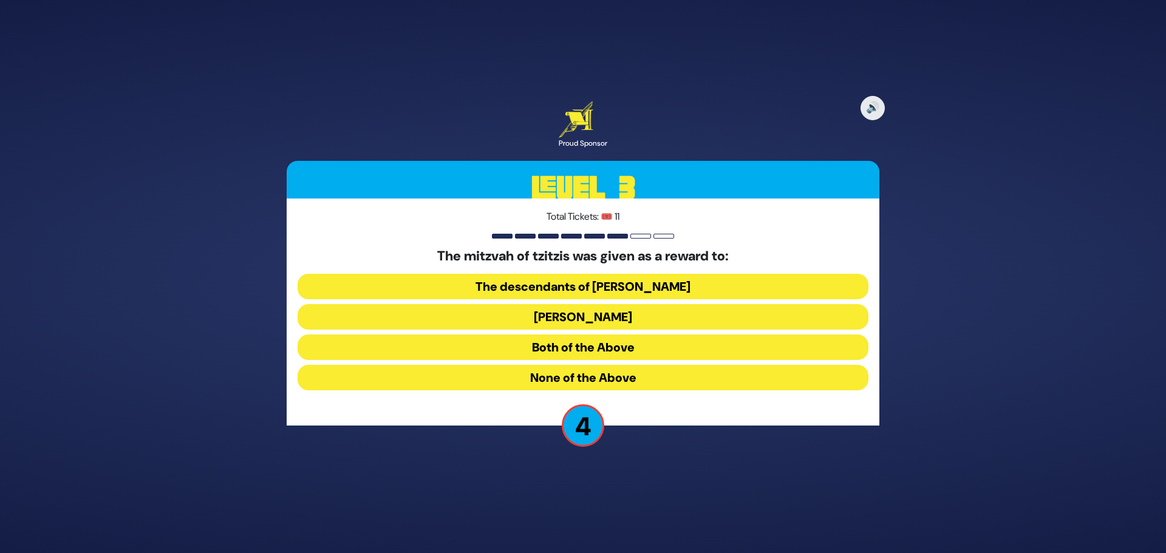
click at [567, 346] on button "Both of the Above" at bounding box center [583, 348] width 571 height 26
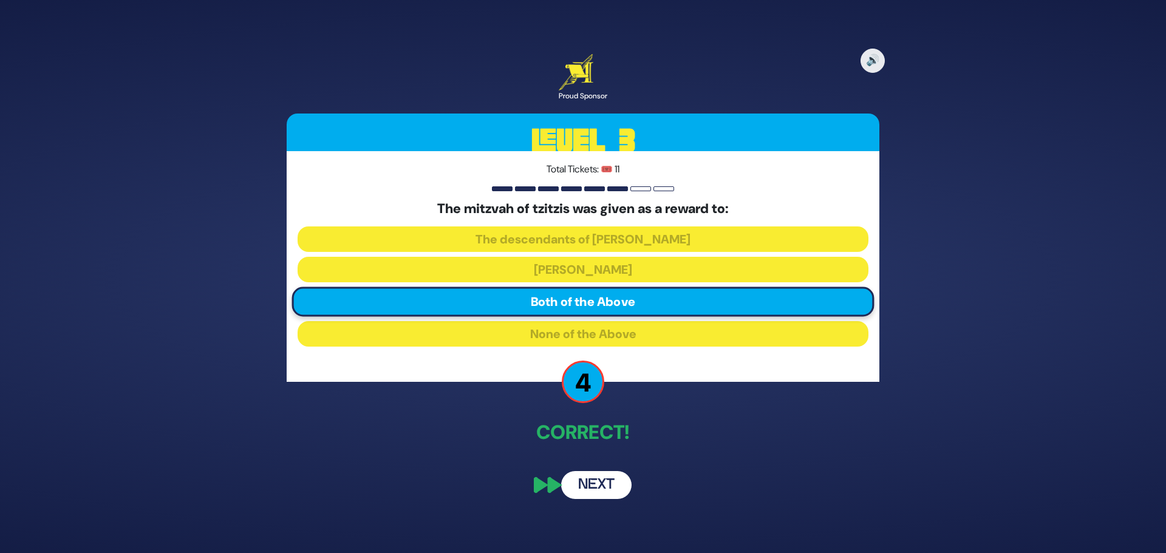
click at [596, 488] on button "Next" at bounding box center [596, 485] width 70 height 28
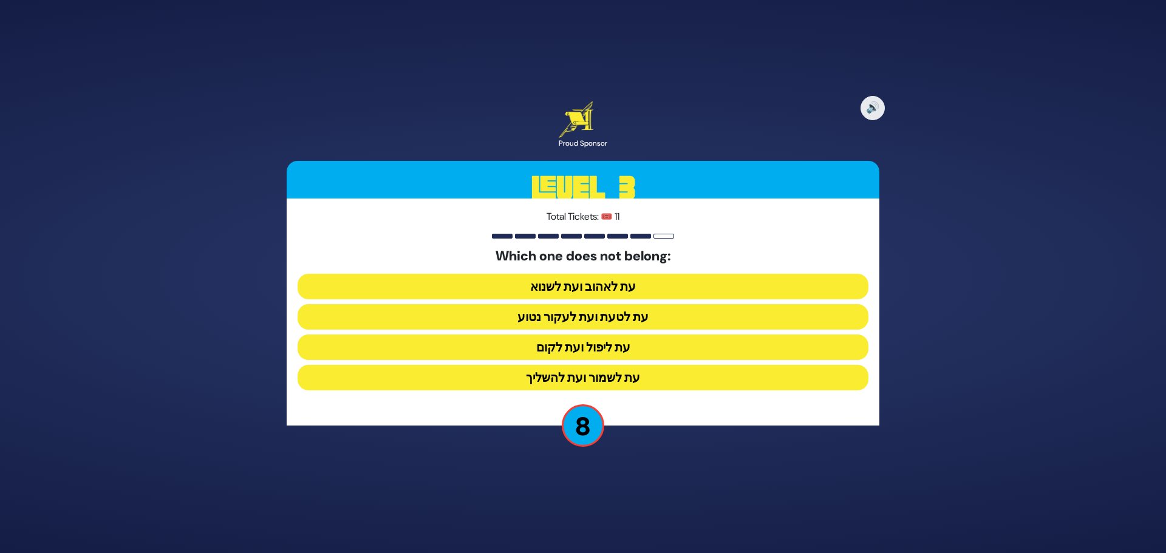
click at [555, 347] on button "עת ליפול ועת לקום" at bounding box center [583, 348] width 571 height 26
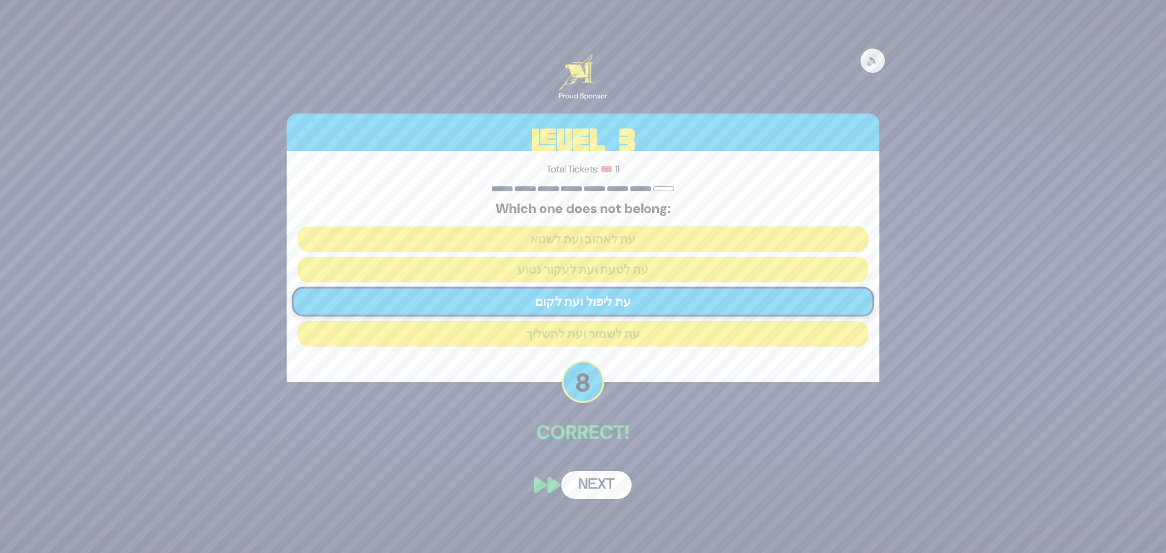
click at [597, 482] on button "Next" at bounding box center [596, 485] width 70 height 28
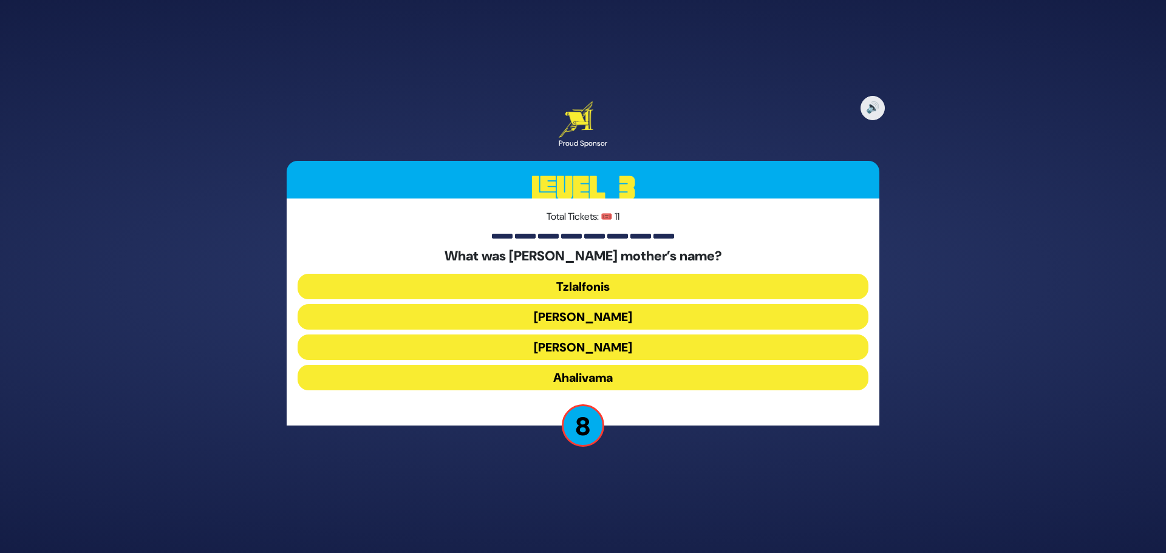
click at [586, 287] on button "Tzlalfonis" at bounding box center [583, 287] width 571 height 26
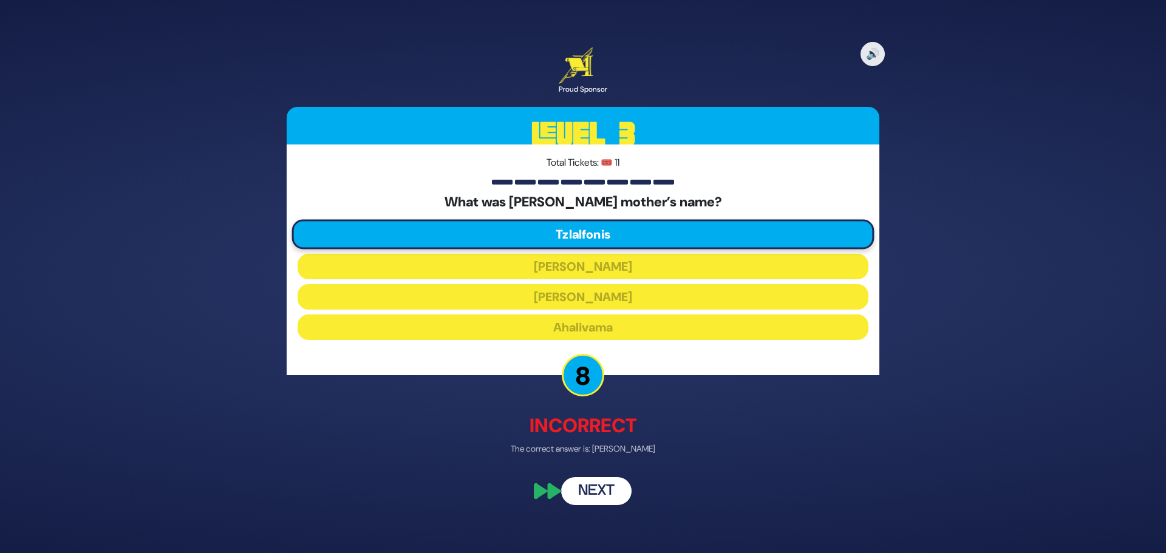
click at [583, 487] on button "Next" at bounding box center [596, 492] width 70 height 28
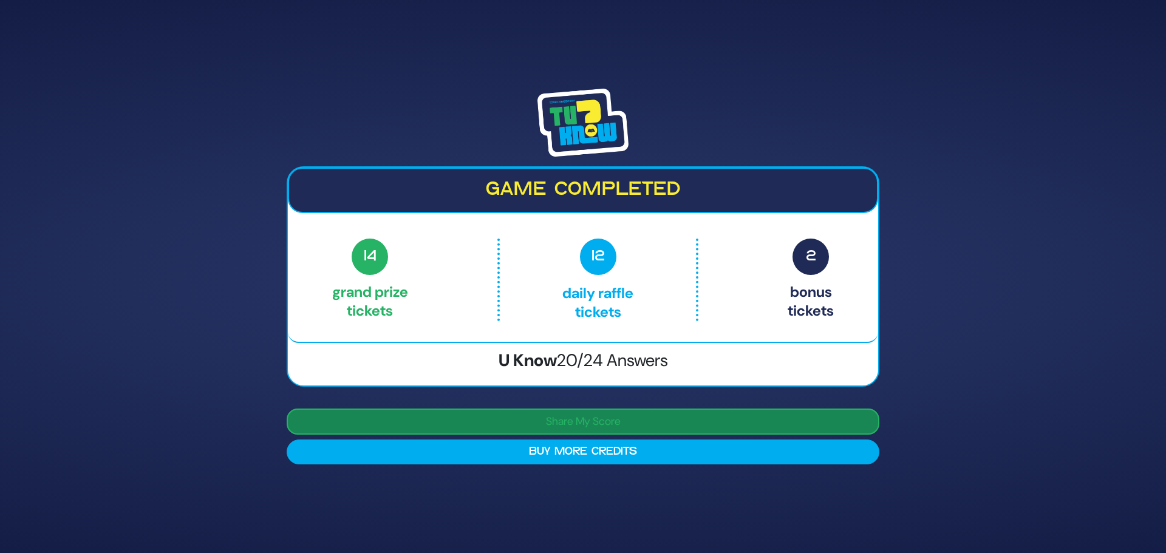
click at [555, 416] on button "Share My Score" at bounding box center [583, 422] width 593 height 26
